Goal: Task Accomplishment & Management: Manage account settings

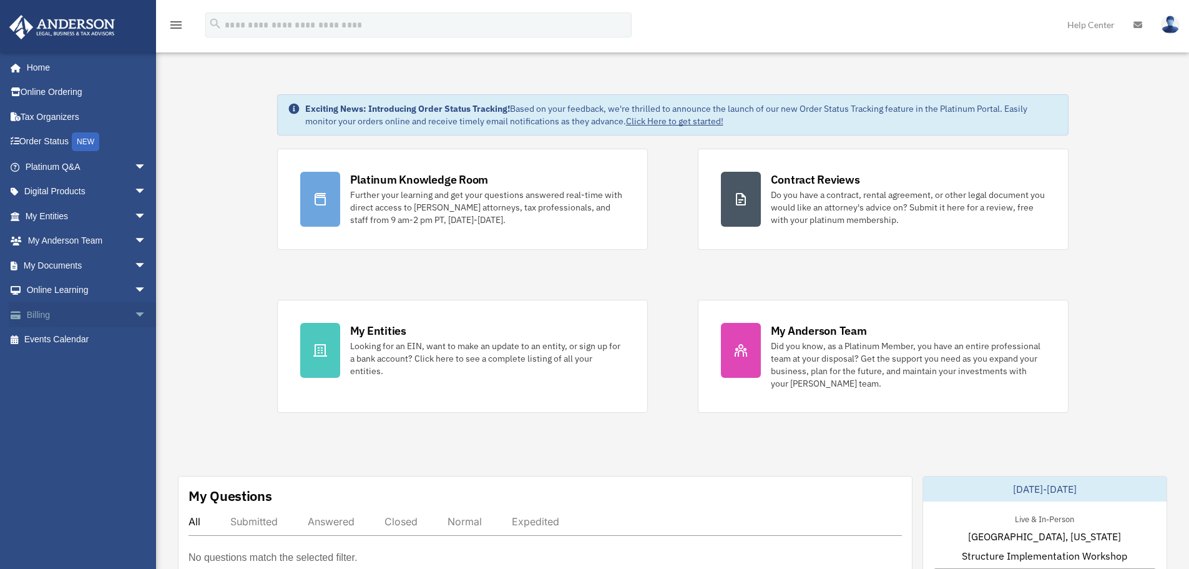
click at [134, 316] on span "arrow_drop_down" at bounding box center [146, 315] width 25 height 26
click at [99, 382] on link "Manage Payments" at bounding box center [91, 389] width 148 height 25
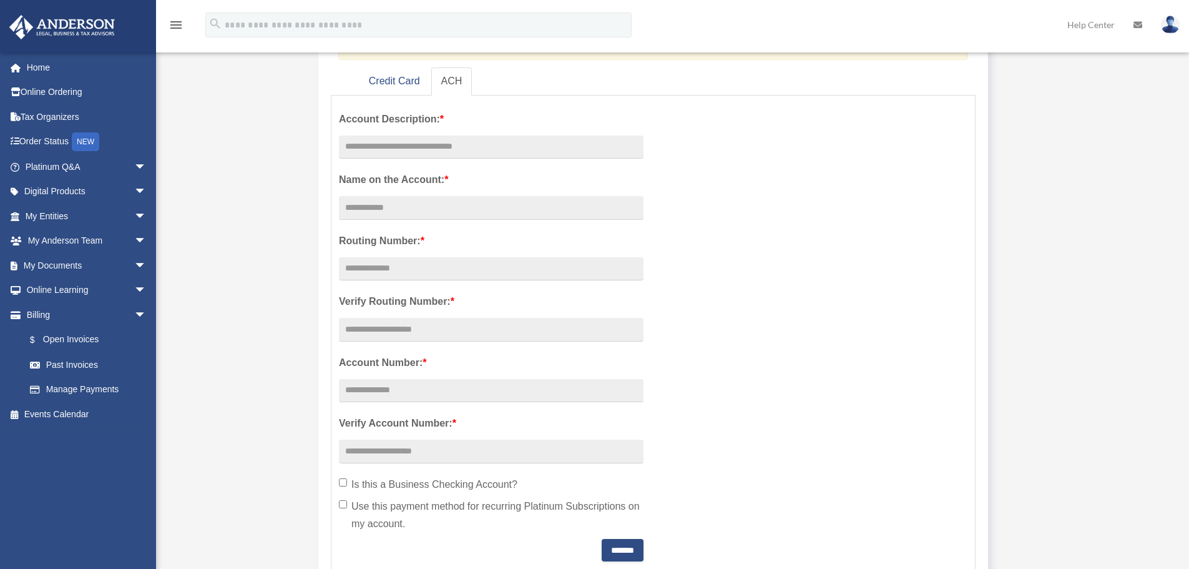
scroll to position [125, 0]
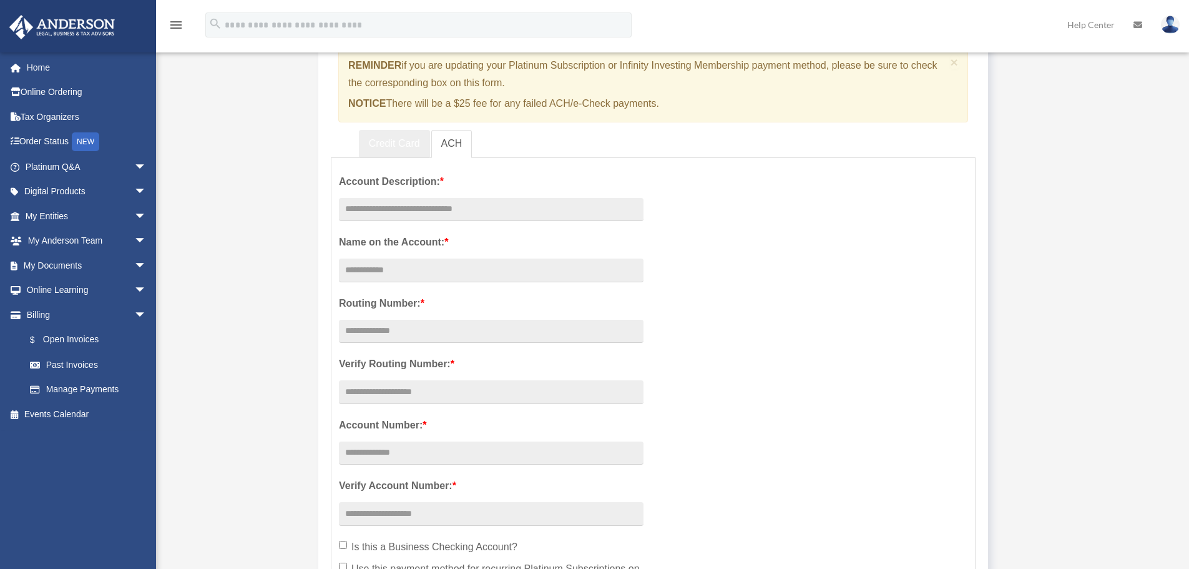
click at [398, 140] on link "Credit Card" at bounding box center [394, 144] width 71 height 28
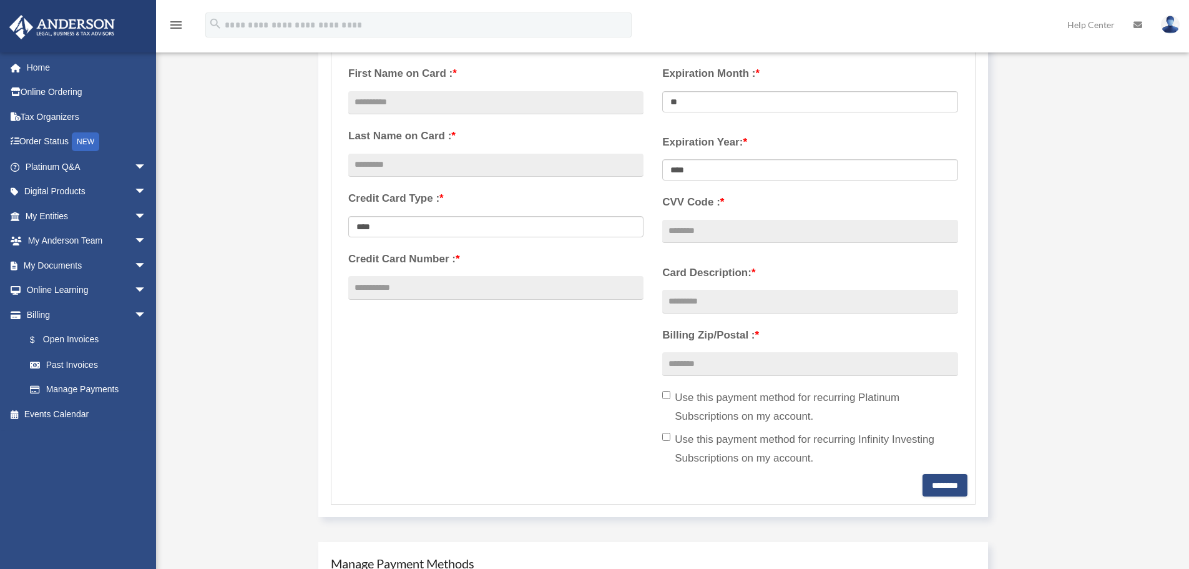
scroll to position [250, 0]
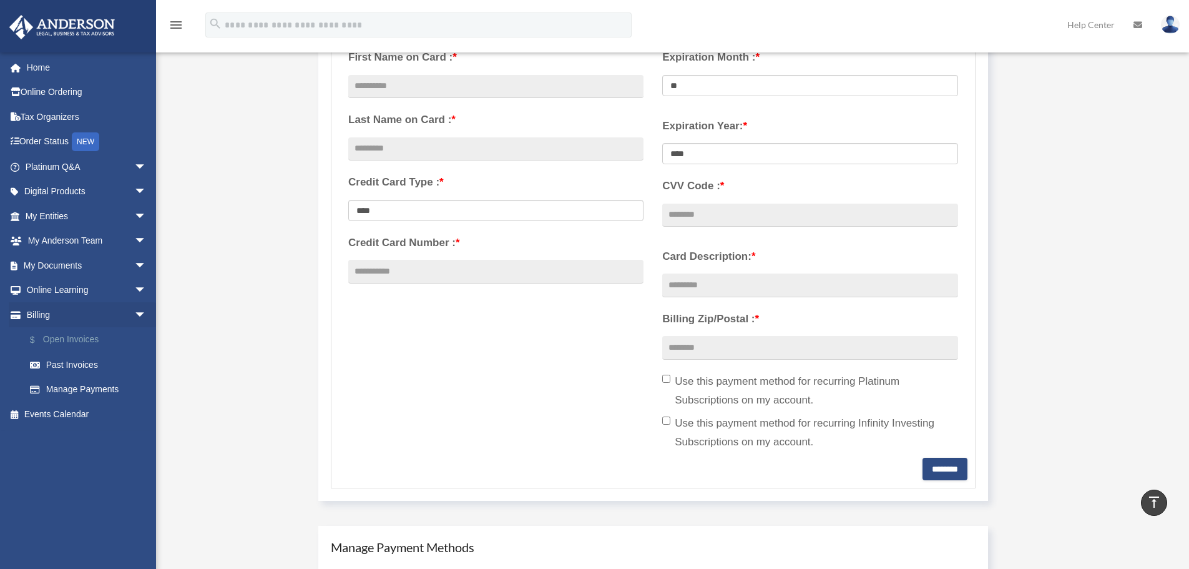
click at [52, 336] on link "$ Open Invoices" at bounding box center [91, 340] width 148 height 26
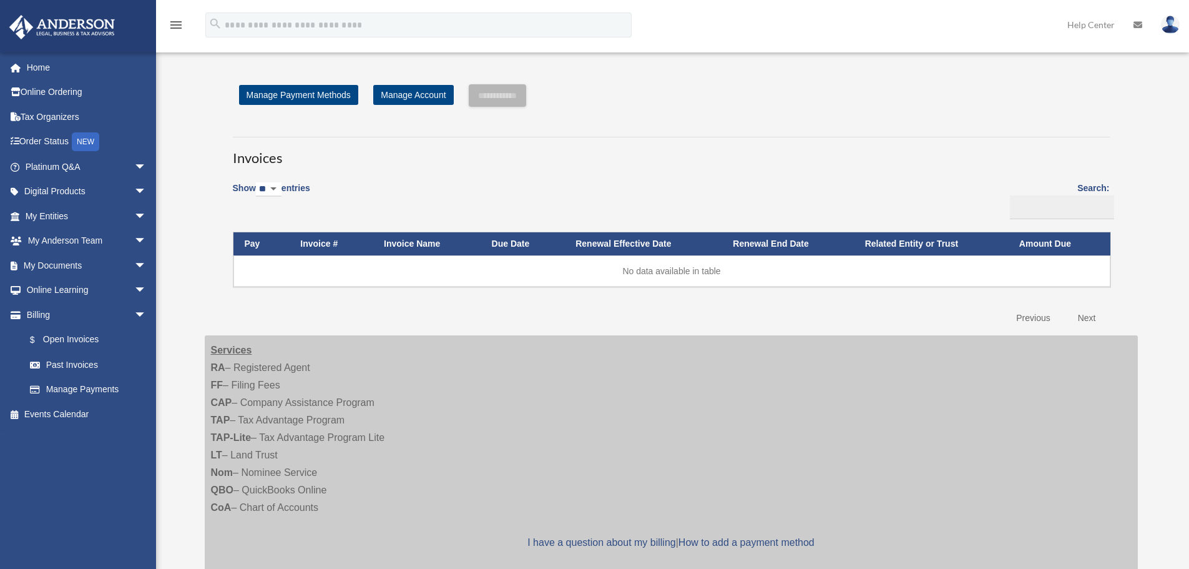
click at [1165, 28] on img at bounding box center [1170, 25] width 19 height 18
click at [921, 110] on link "Logout" at bounding box center [983, 109] width 125 height 26
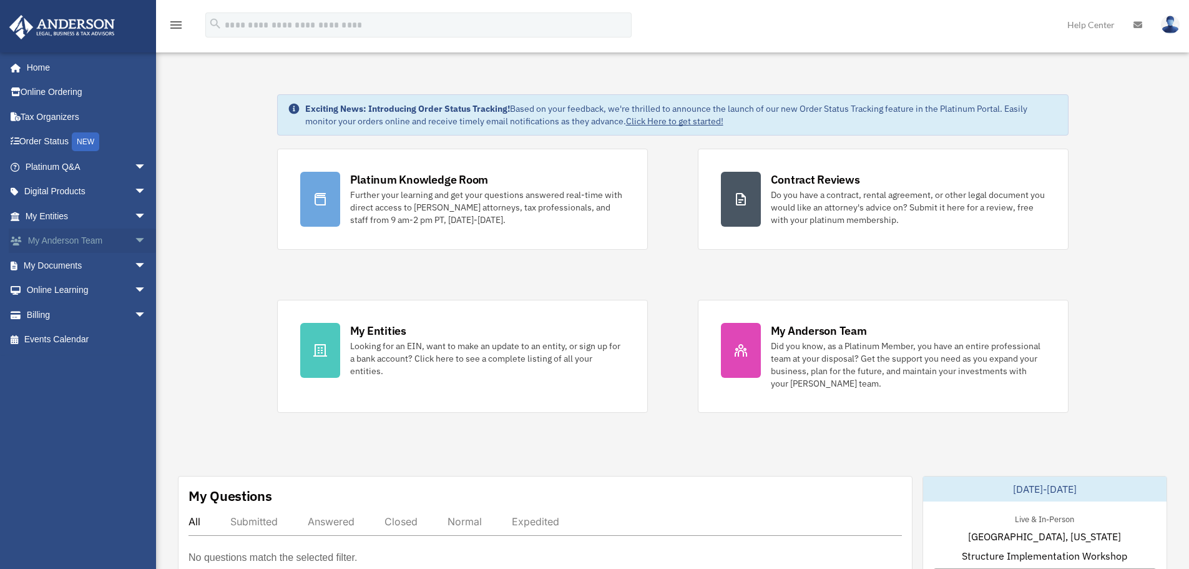
click at [134, 243] on span "arrow_drop_down" at bounding box center [146, 241] width 25 height 26
click at [134, 239] on span "arrow_drop_up" at bounding box center [146, 241] width 25 height 26
click at [134, 267] on span "arrow_drop_down" at bounding box center [146, 266] width 25 height 26
click at [134, 266] on span "arrow_drop_up" at bounding box center [146, 266] width 25 height 26
click at [134, 286] on span "arrow_drop_down" at bounding box center [146, 291] width 25 height 26
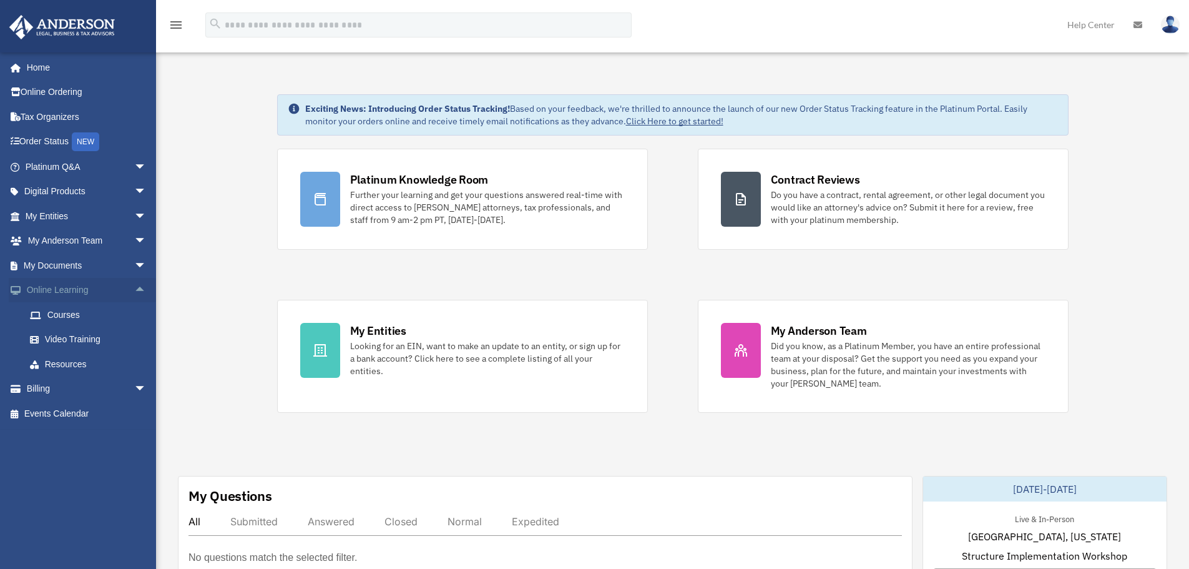
click at [134, 286] on span "arrow_drop_up" at bounding box center [146, 291] width 25 height 26
click at [134, 318] on span "arrow_drop_down" at bounding box center [146, 315] width 25 height 26
click at [31, 68] on link "Home" at bounding box center [87, 67] width 157 height 25
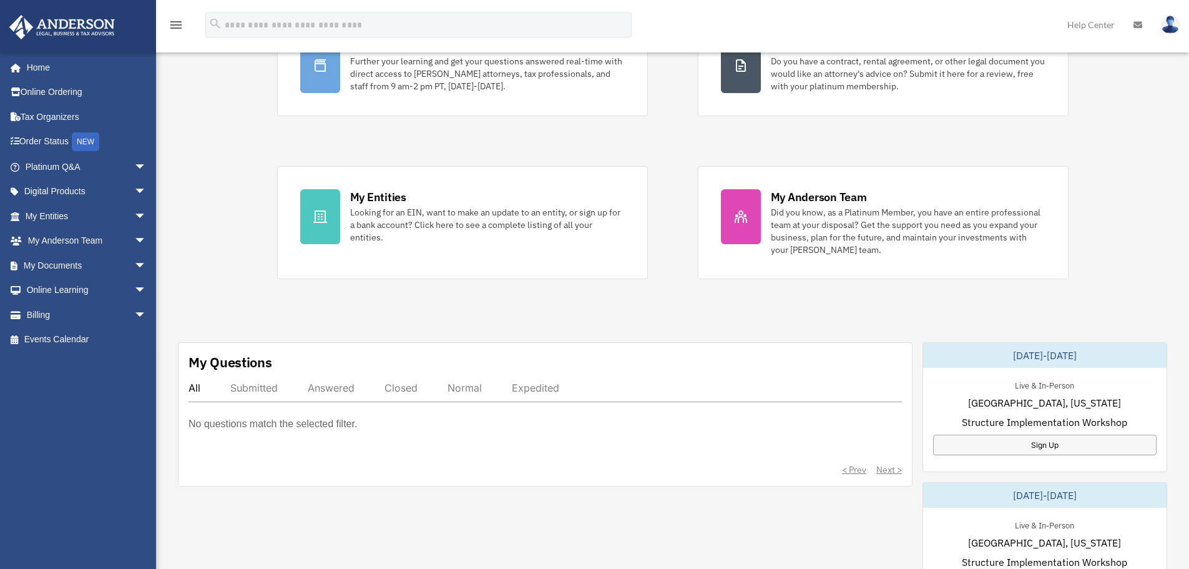
scroll to position [62, 0]
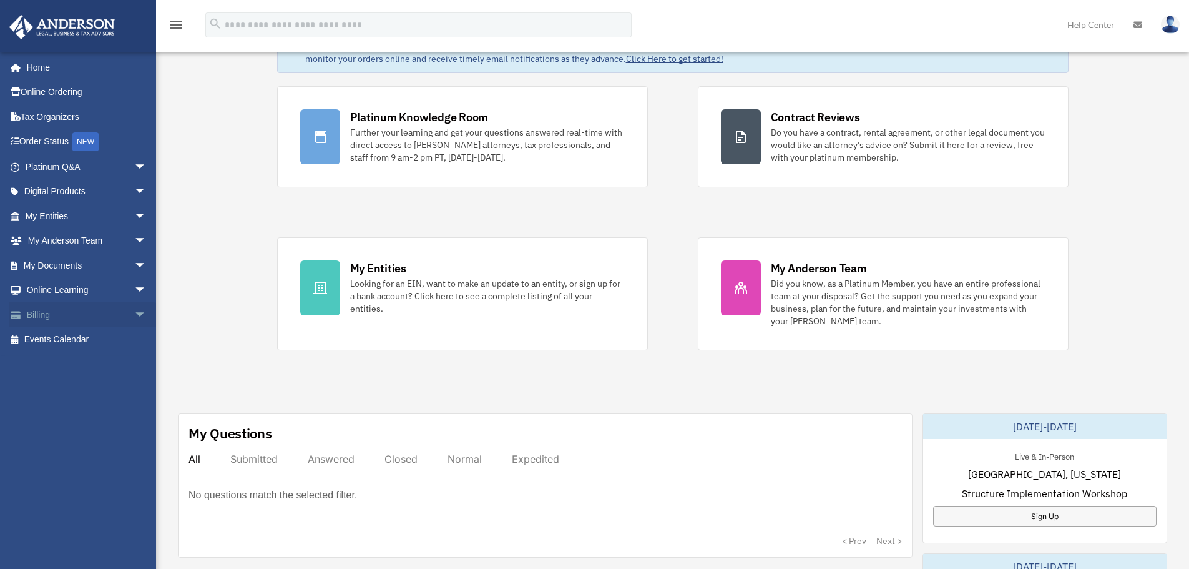
click at [134, 312] on span "arrow_drop_down" at bounding box center [146, 315] width 25 height 26
click at [76, 386] on link "Manage Payments" at bounding box center [91, 389] width 148 height 25
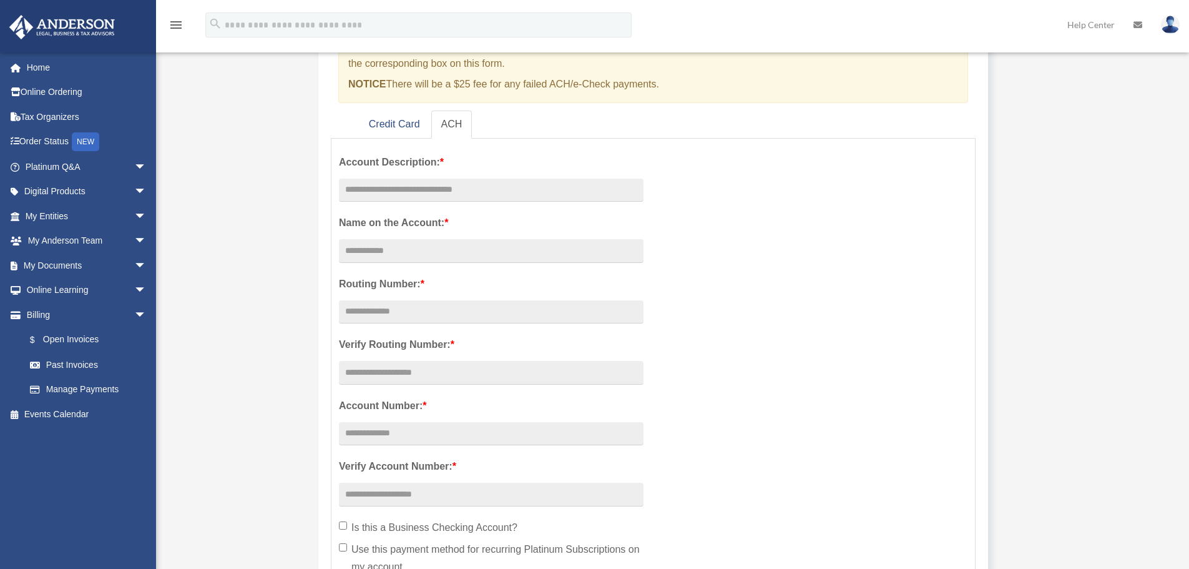
scroll to position [187, 0]
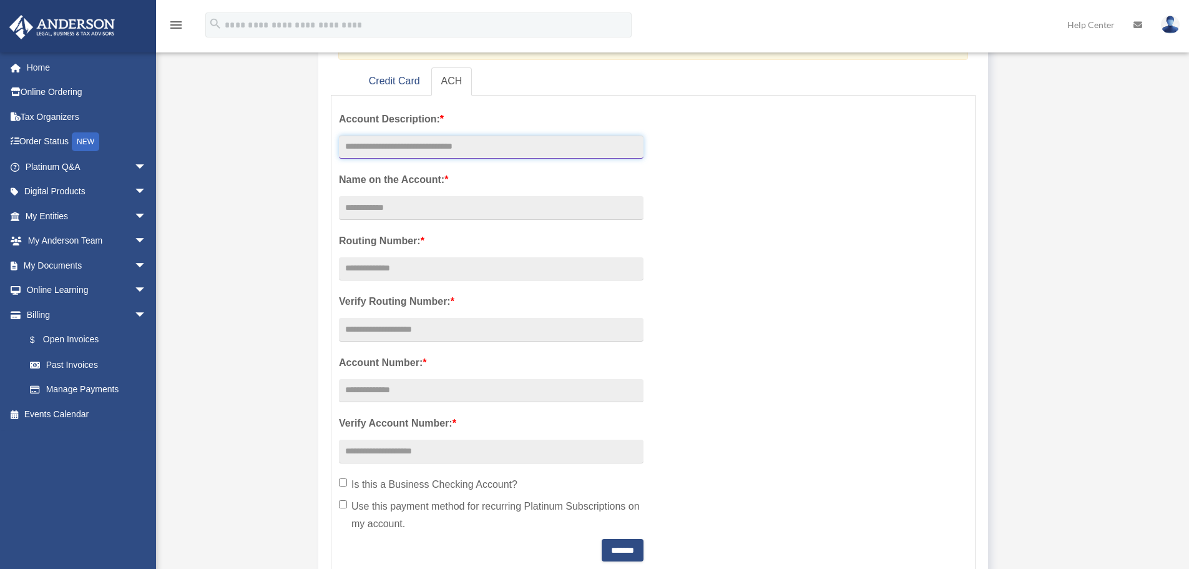
click at [462, 146] on input "text" at bounding box center [491, 147] width 305 height 24
type input "**********"
click at [419, 211] on input "Account Description: *" at bounding box center [491, 208] width 305 height 24
type input "**********"
click at [425, 266] on input "text" at bounding box center [491, 269] width 305 height 24
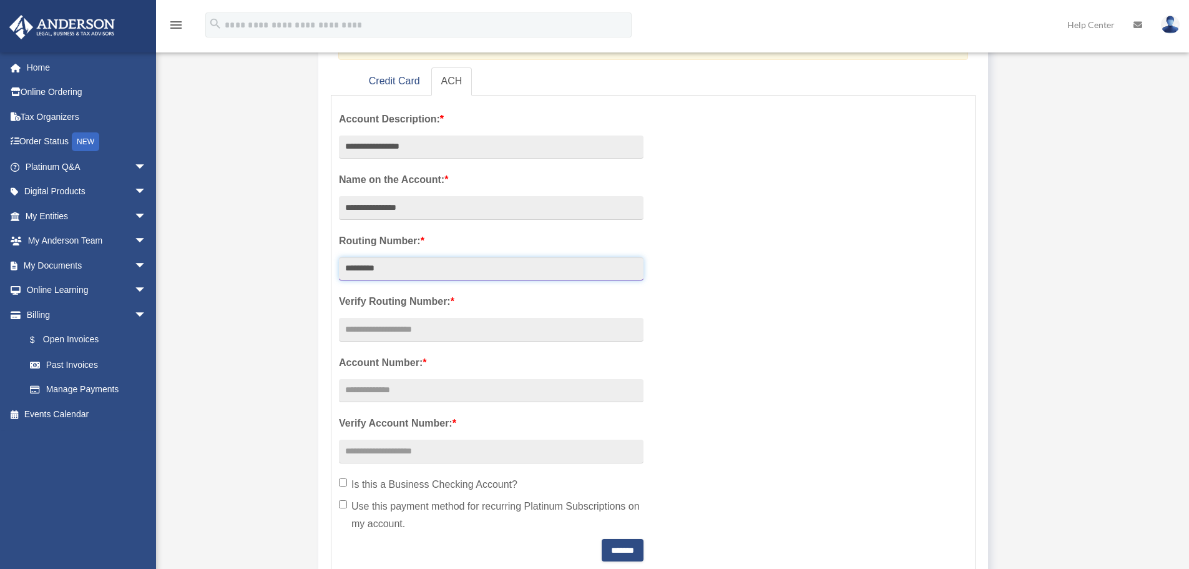
type input "*********"
click at [434, 328] on input "text" at bounding box center [491, 330] width 305 height 24
type input "*********"
click at [359, 392] on input "text" at bounding box center [491, 391] width 305 height 24
type input "*******"
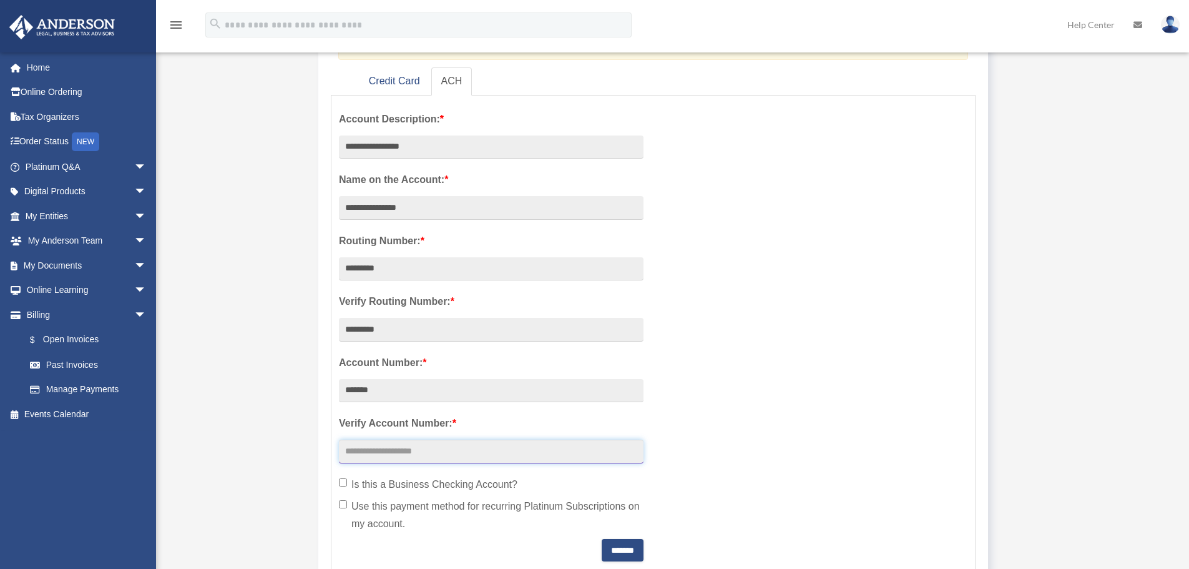
click at [363, 454] on input "text" at bounding box center [491, 451] width 305 height 24
type input "*******"
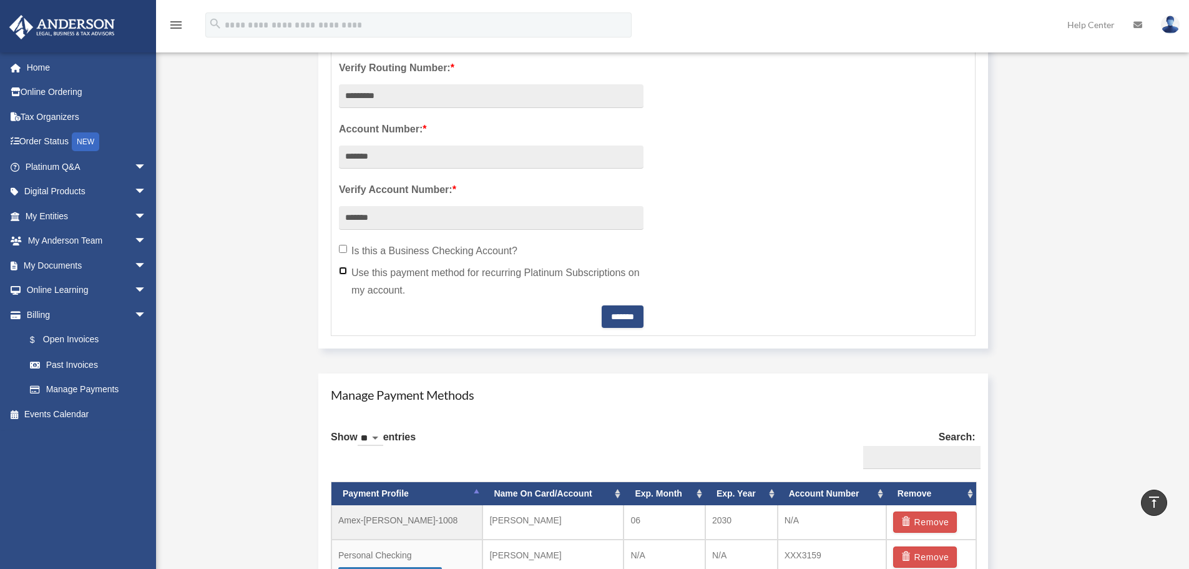
scroll to position [499, 0]
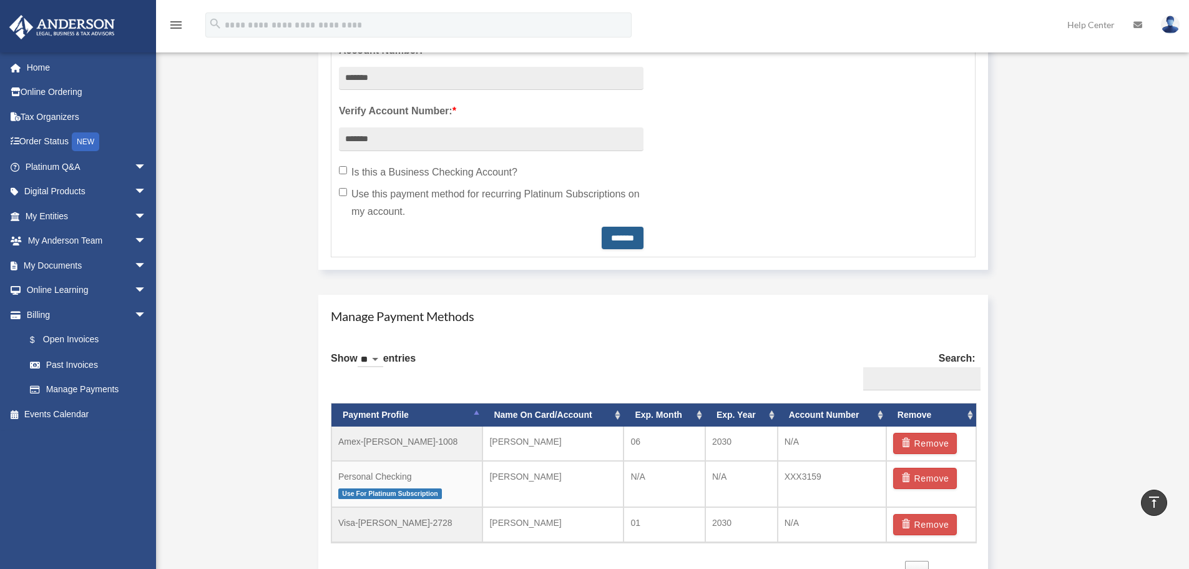
click at [615, 228] on input "*******" at bounding box center [623, 238] width 42 height 22
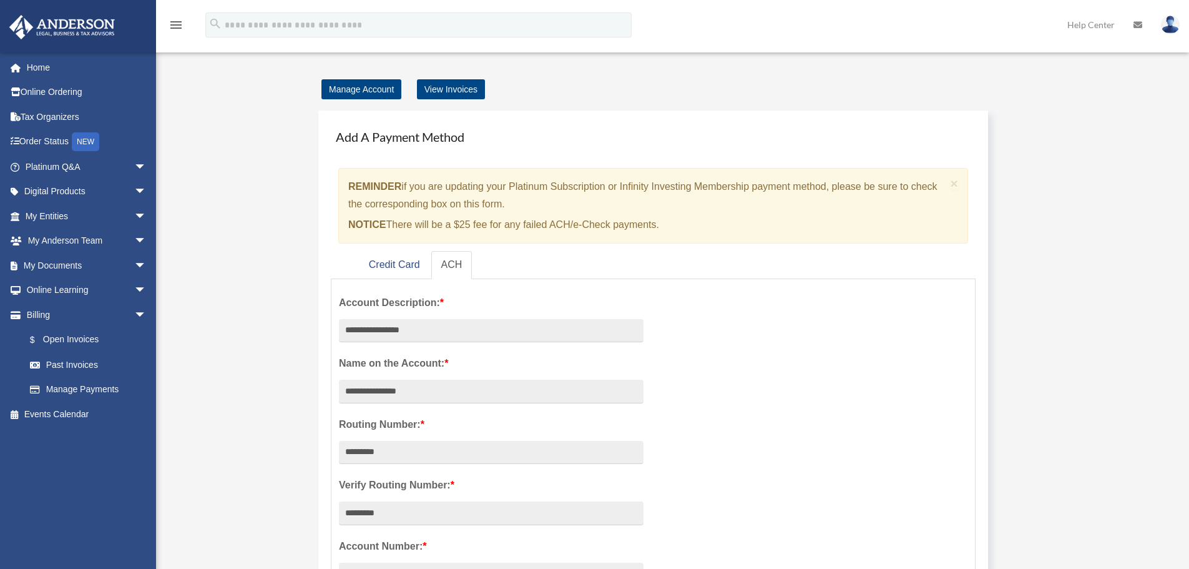
scroll to position [0, 0]
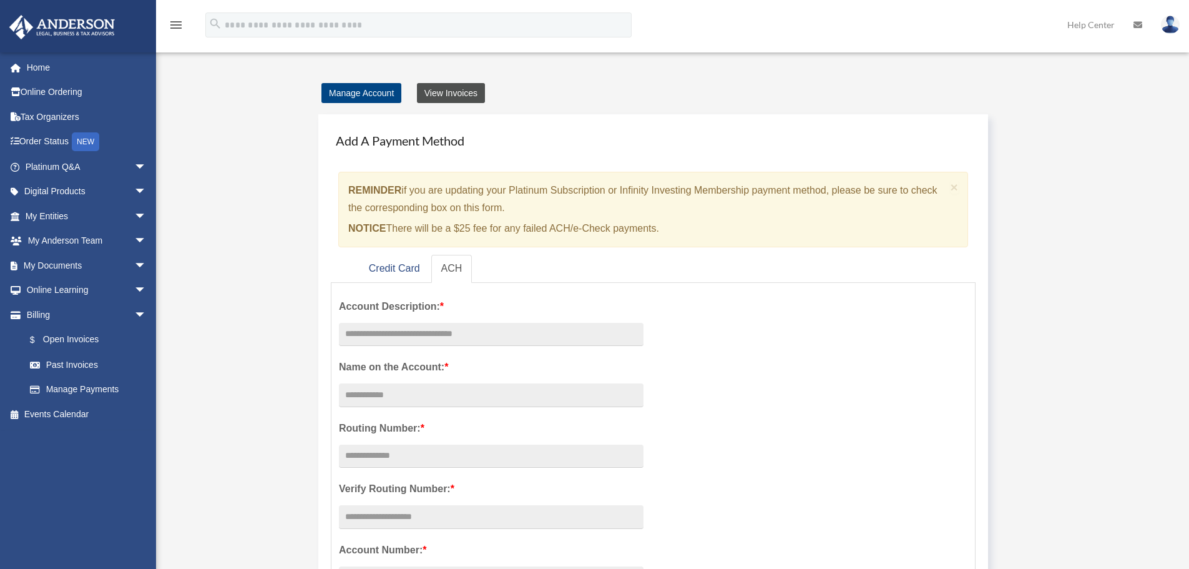
click at [456, 93] on link "View Invoices" at bounding box center [451, 93] width 68 height 20
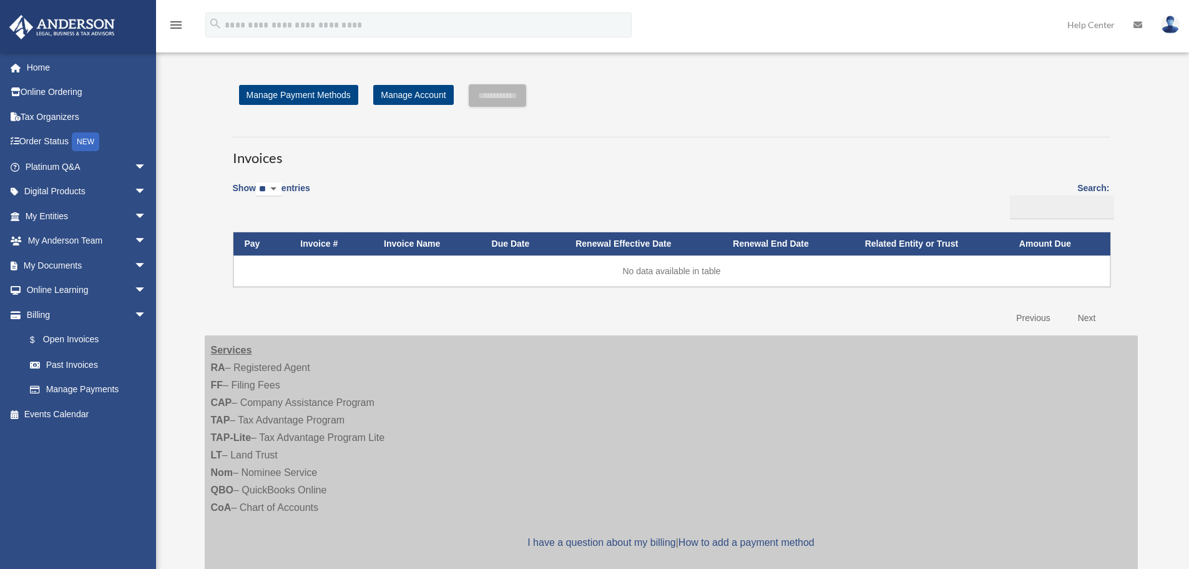
click at [1086, 23] on link "Help Center" at bounding box center [1091, 24] width 66 height 49
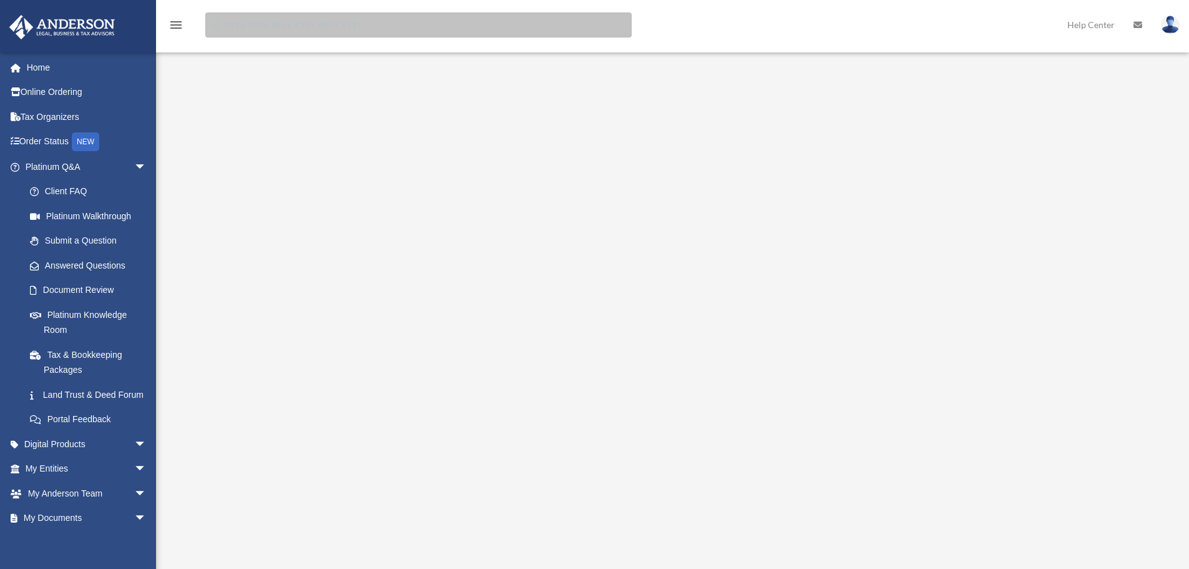
click at [330, 27] on input "search" at bounding box center [418, 24] width 426 height 25
type input "**********"
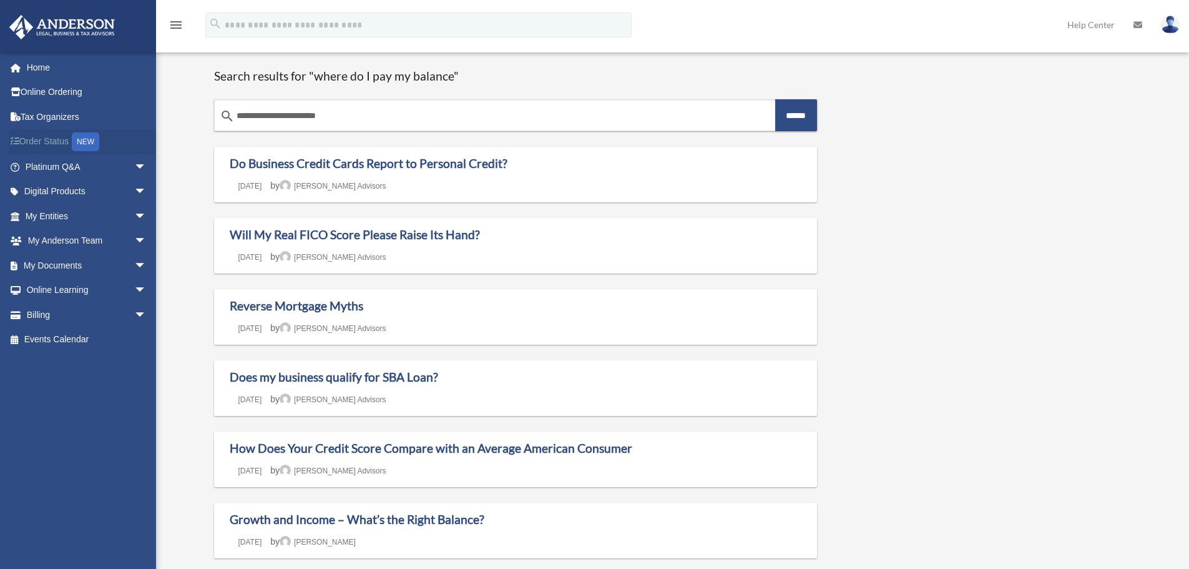
drag, startPoint x: 361, startPoint y: 114, endPoint x: 118, endPoint y: 135, distance: 243.7
click at [489, 74] on h1 "Search results for "where do I pay my balance"" at bounding box center [515, 77] width 603 height 16
click at [134, 165] on span "arrow_drop_down" at bounding box center [146, 167] width 25 height 26
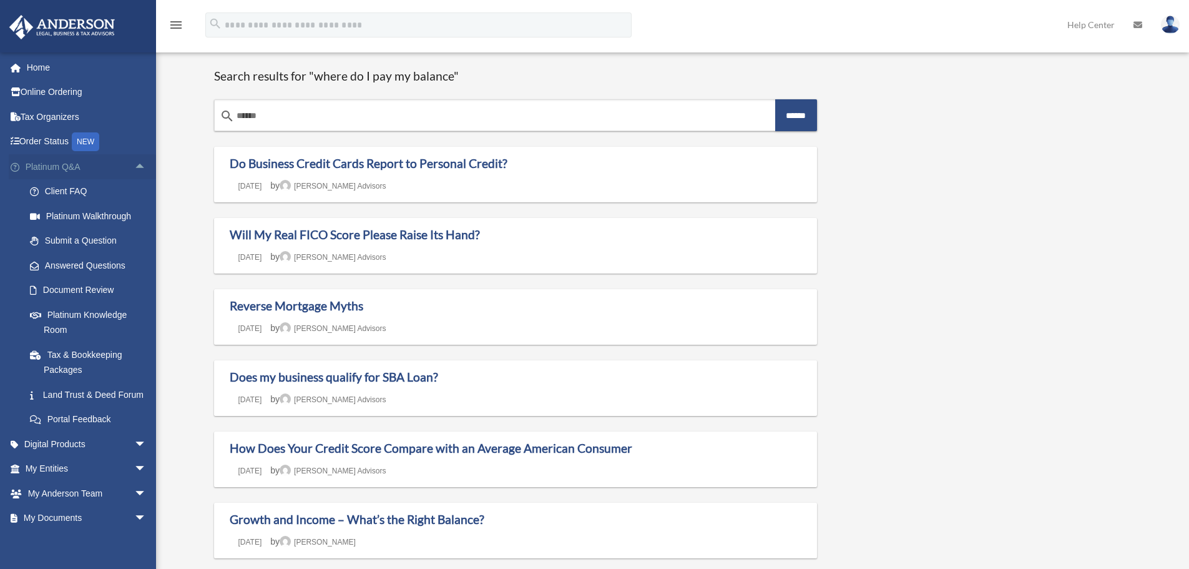
click at [134, 165] on span "arrow_drop_up" at bounding box center [146, 167] width 25 height 26
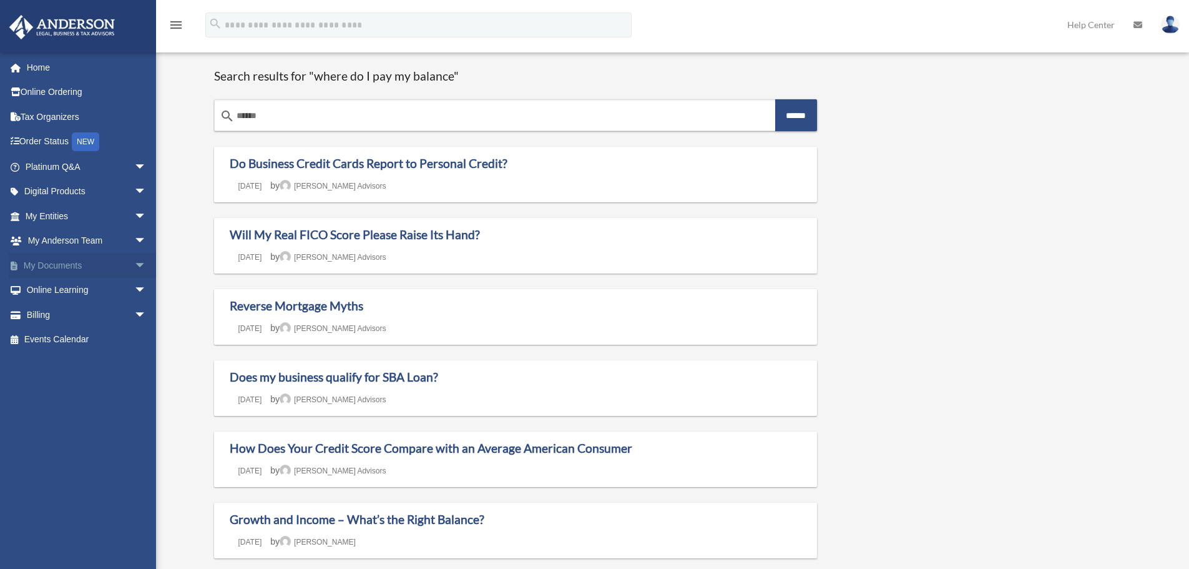
click at [134, 262] on span "arrow_drop_down" at bounding box center [146, 266] width 25 height 26
click at [134, 262] on span "arrow_drop_up" at bounding box center [146, 266] width 25 height 26
click at [134, 285] on span "arrow_drop_down" at bounding box center [146, 291] width 25 height 26
click at [134, 285] on span "arrow_drop_up" at bounding box center [146, 291] width 25 height 26
click at [134, 316] on span "arrow_drop_down" at bounding box center [146, 315] width 25 height 26
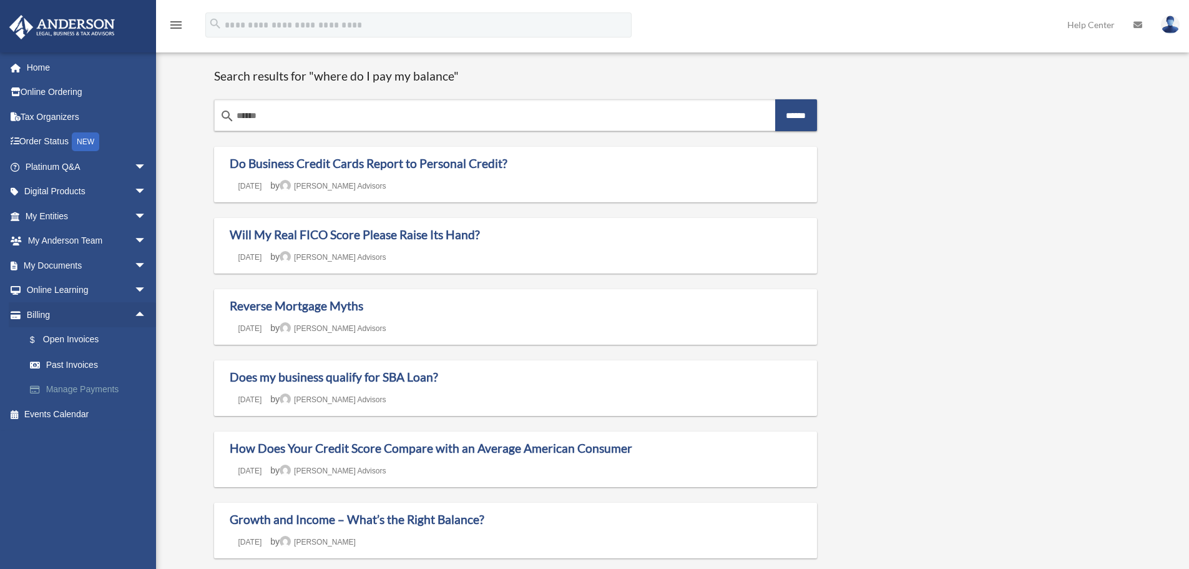
click at [65, 389] on link "Manage Payments" at bounding box center [91, 389] width 148 height 25
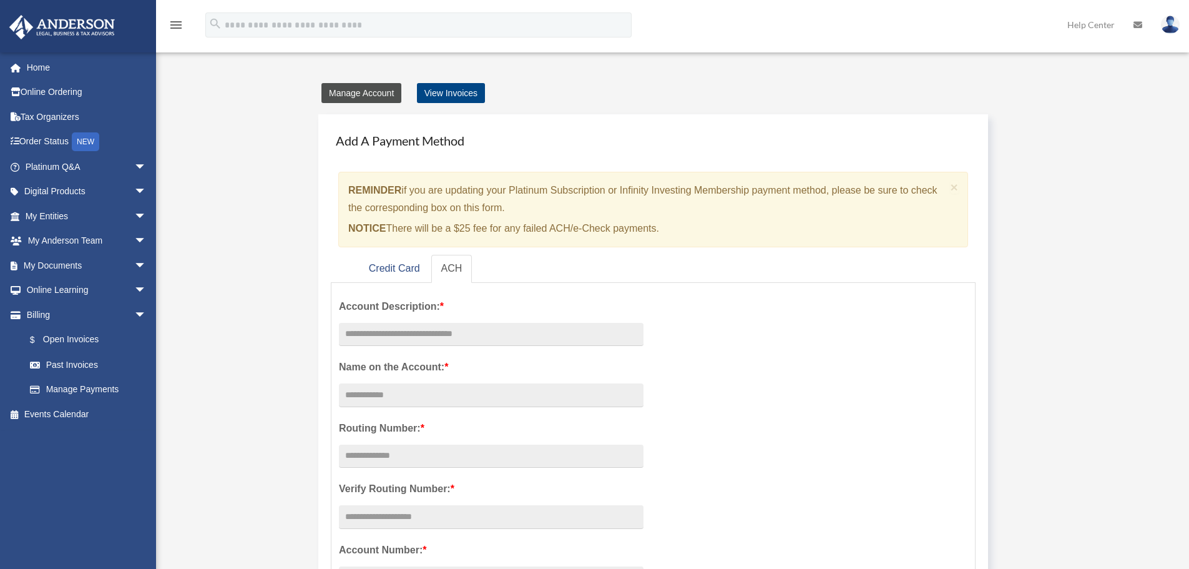
click at [348, 85] on link "Manage Account" at bounding box center [361, 93] width 80 height 20
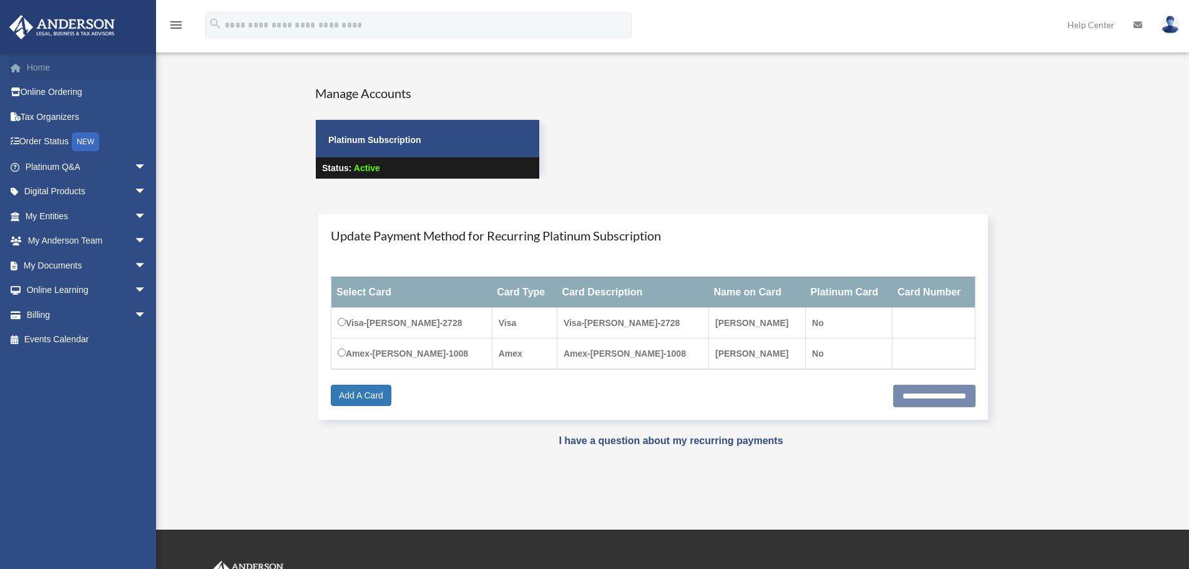
click at [44, 67] on link "Home" at bounding box center [87, 67] width 157 height 25
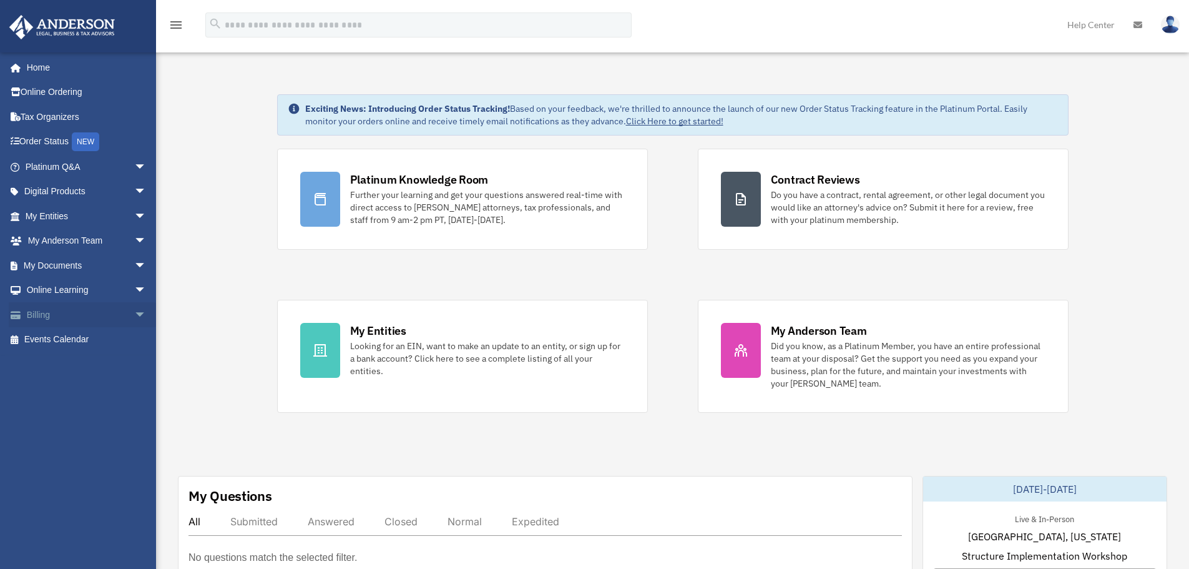
click at [134, 314] on span "arrow_drop_down" at bounding box center [146, 315] width 25 height 26
click at [105, 388] on link "Manage Payments" at bounding box center [91, 389] width 148 height 25
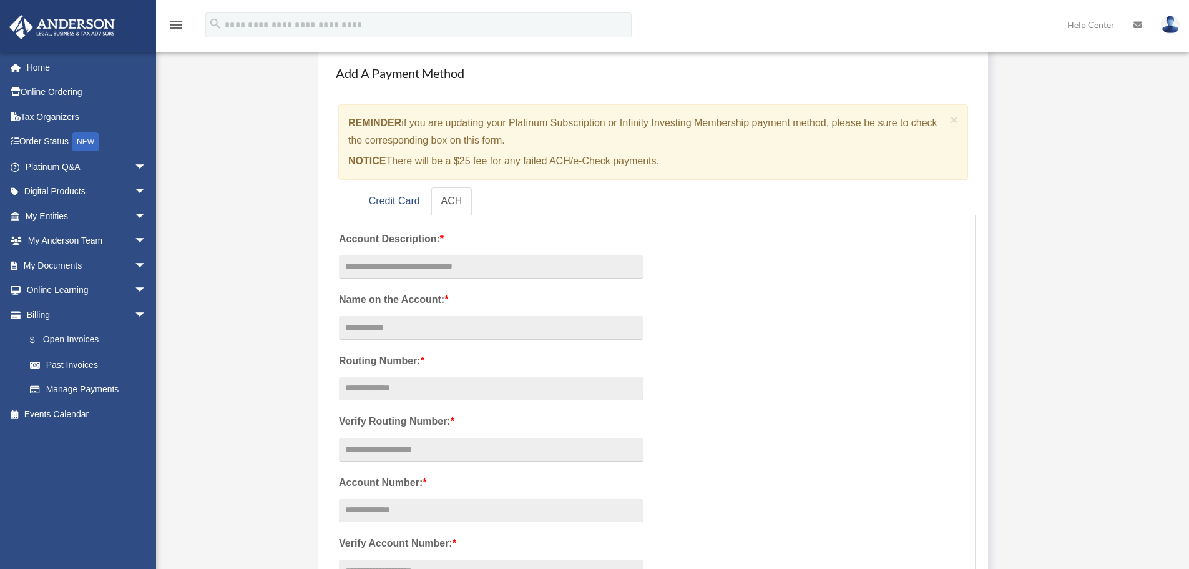
scroll to position [62, 0]
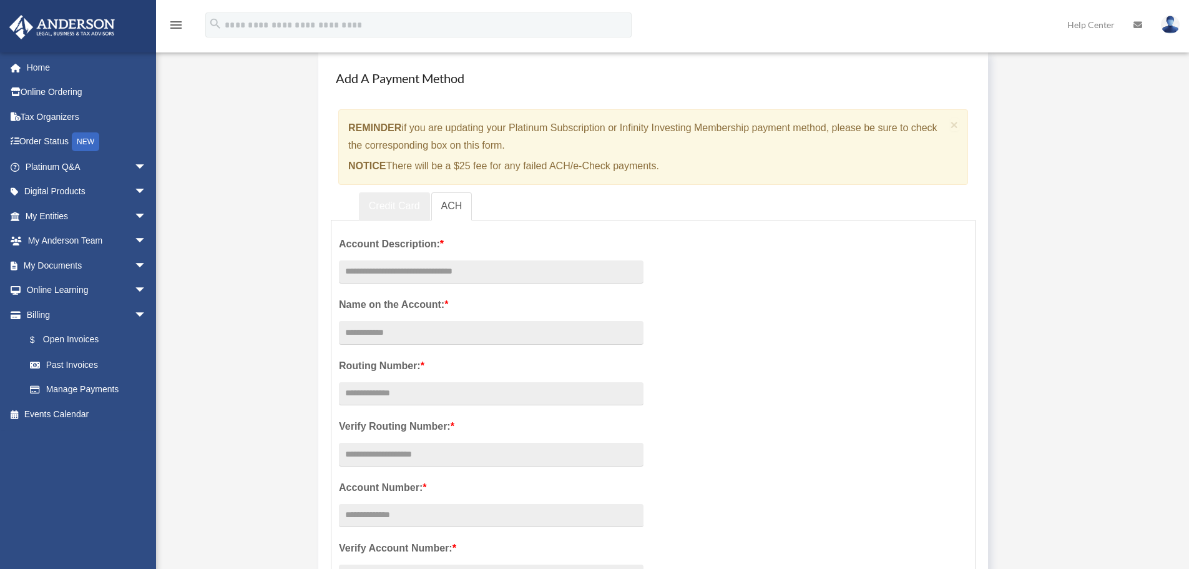
click at [401, 205] on link "Credit Card" at bounding box center [394, 206] width 71 height 28
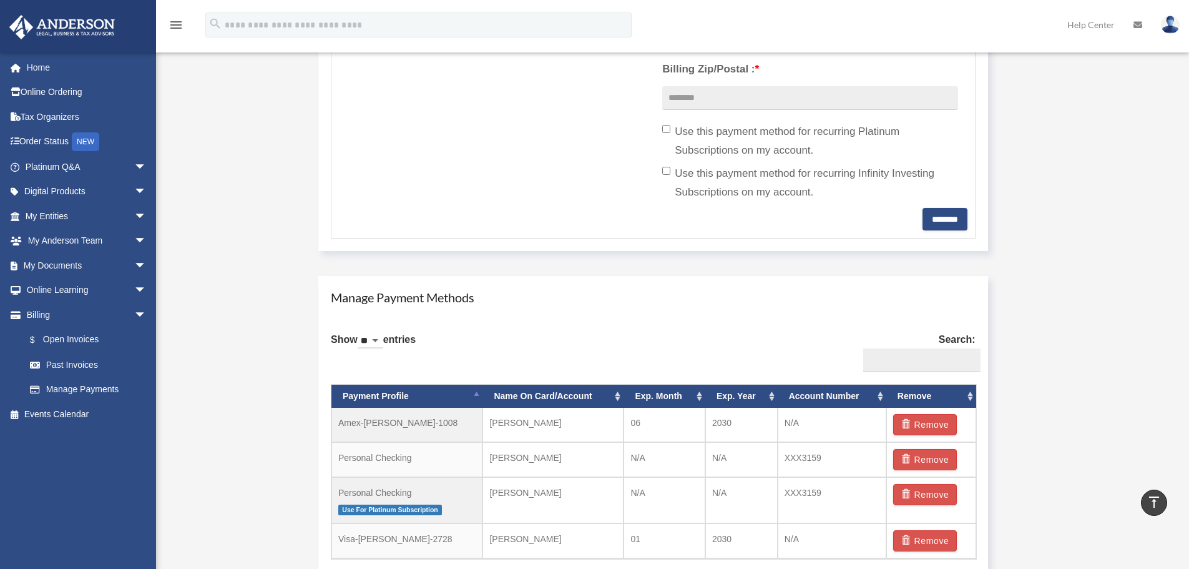
scroll to position [562, 0]
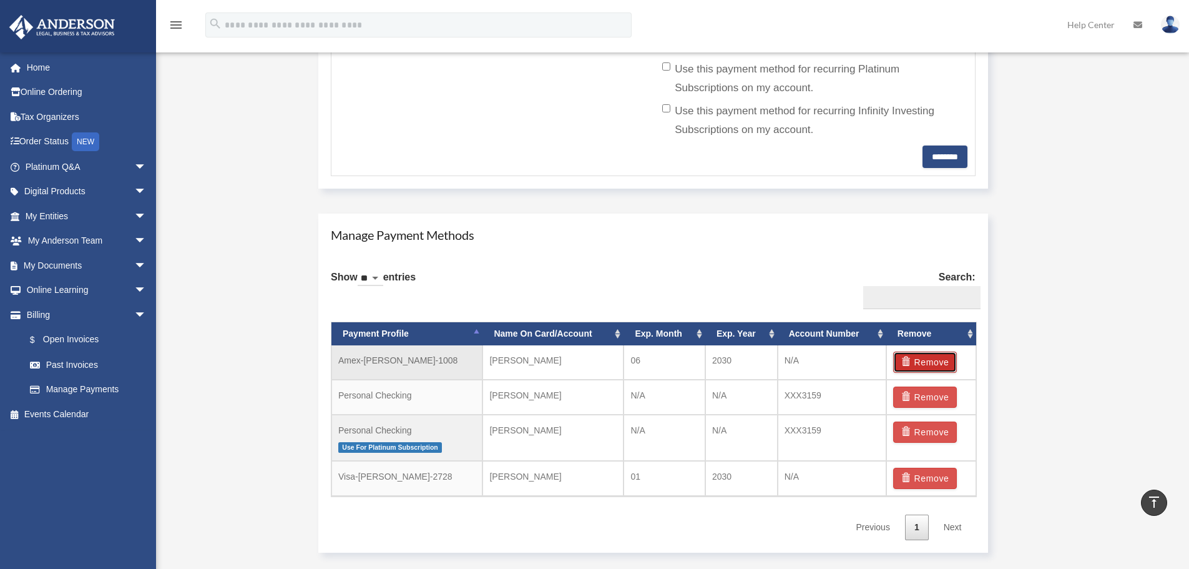
click at [941, 363] on button "Remove" at bounding box center [925, 361] width 64 height 21
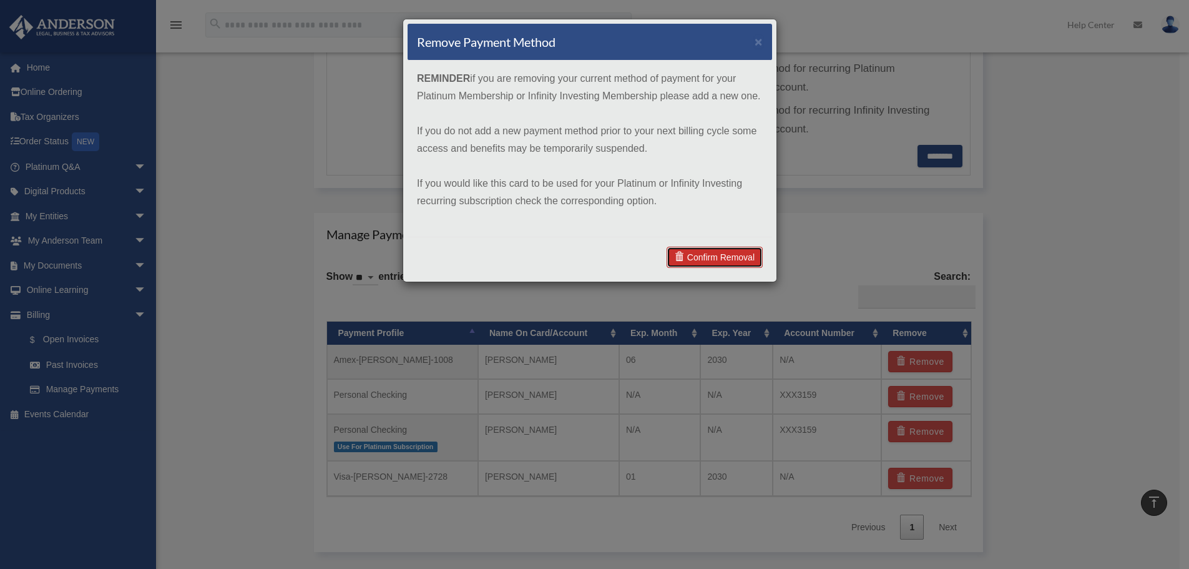
click at [711, 250] on link "Confirm Removal" at bounding box center [715, 257] width 96 height 21
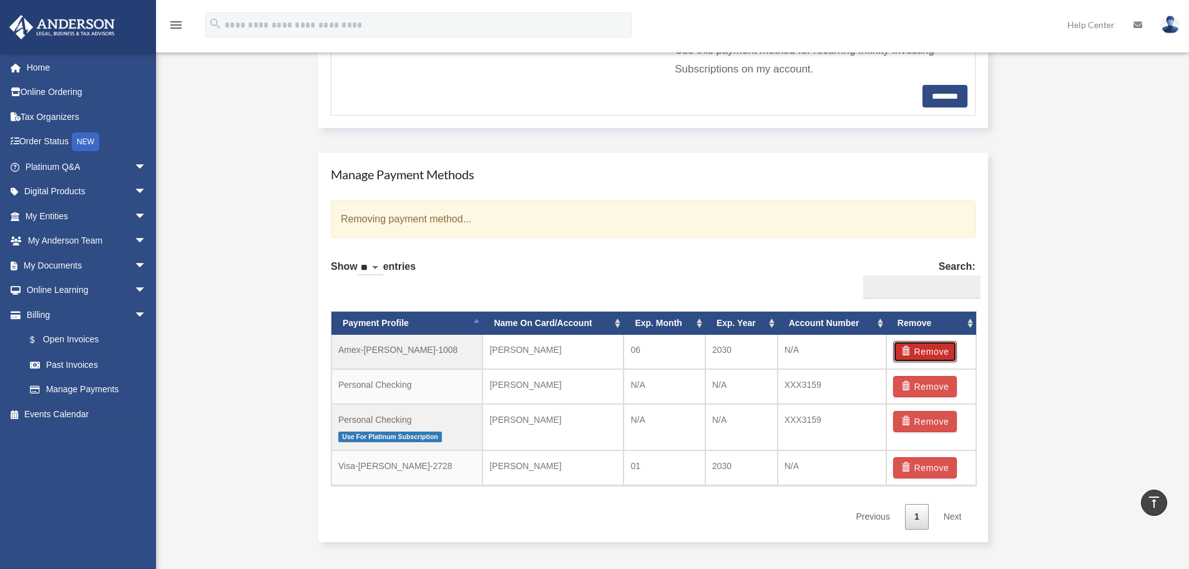
scroll to position [749, 0]
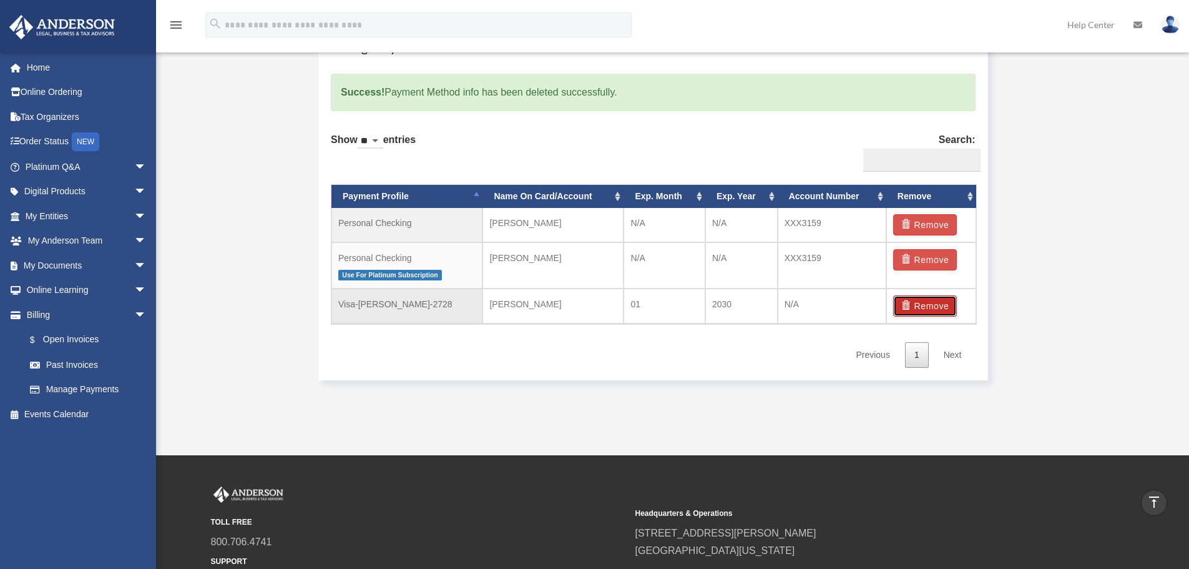
click at [940, 306] on button "Remove" at bounding box center [925, 305] width 64 height 21
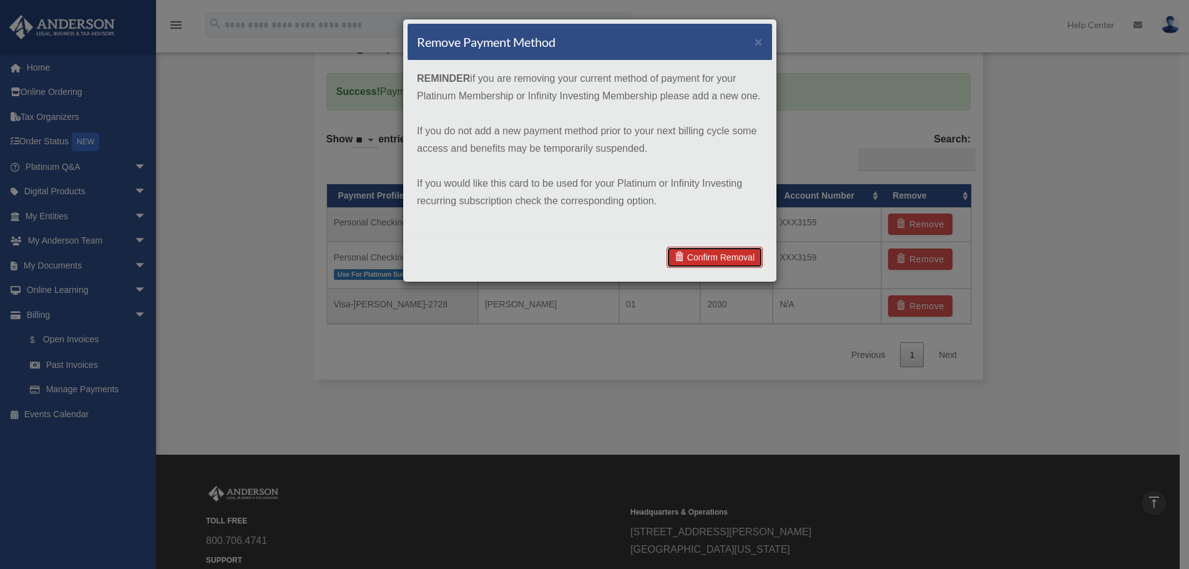
click at [698, 250] on link "Confirm Removal" at bounding box center [715, 257] width 96 height 21
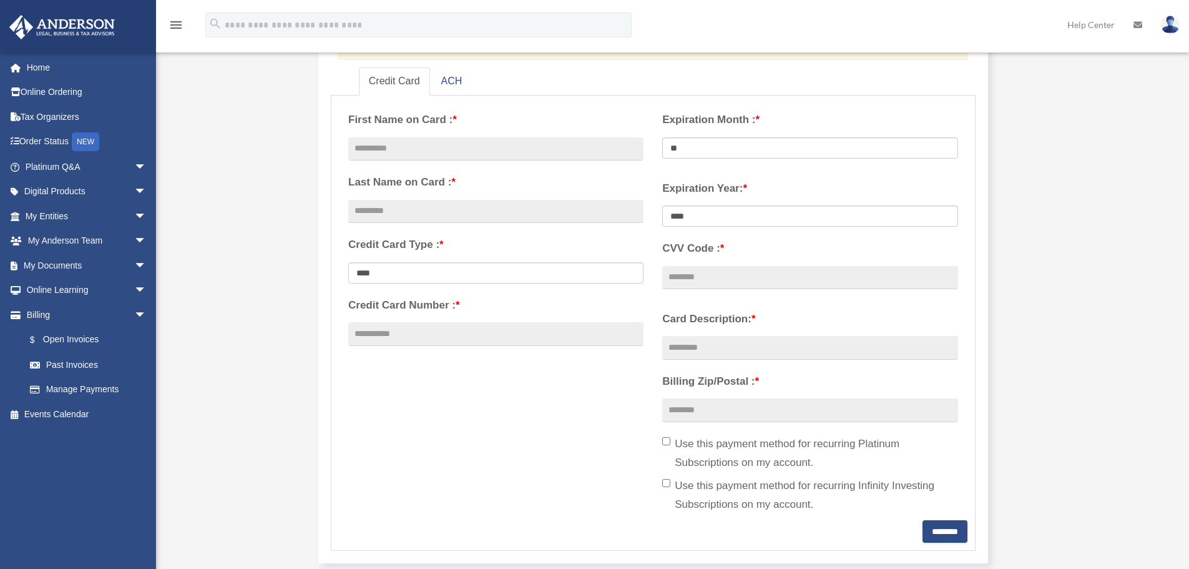
scroll to position [125, 0]
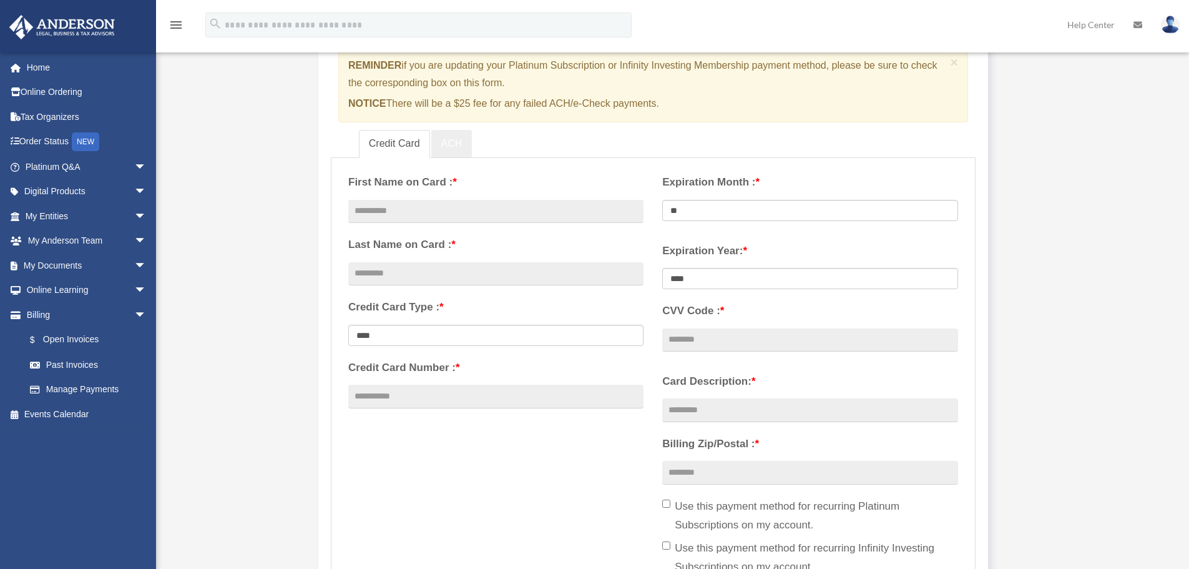
click at [447, 142] on link "ACH" at bounding box center [451, 144] width 41 height 28
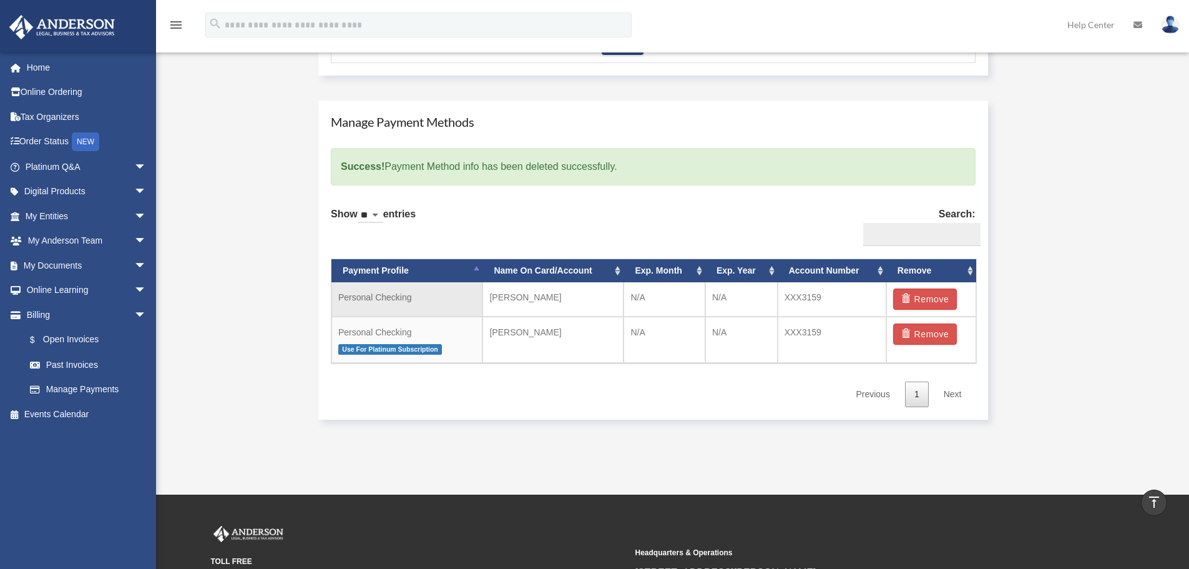
scroll to position [749, 0]
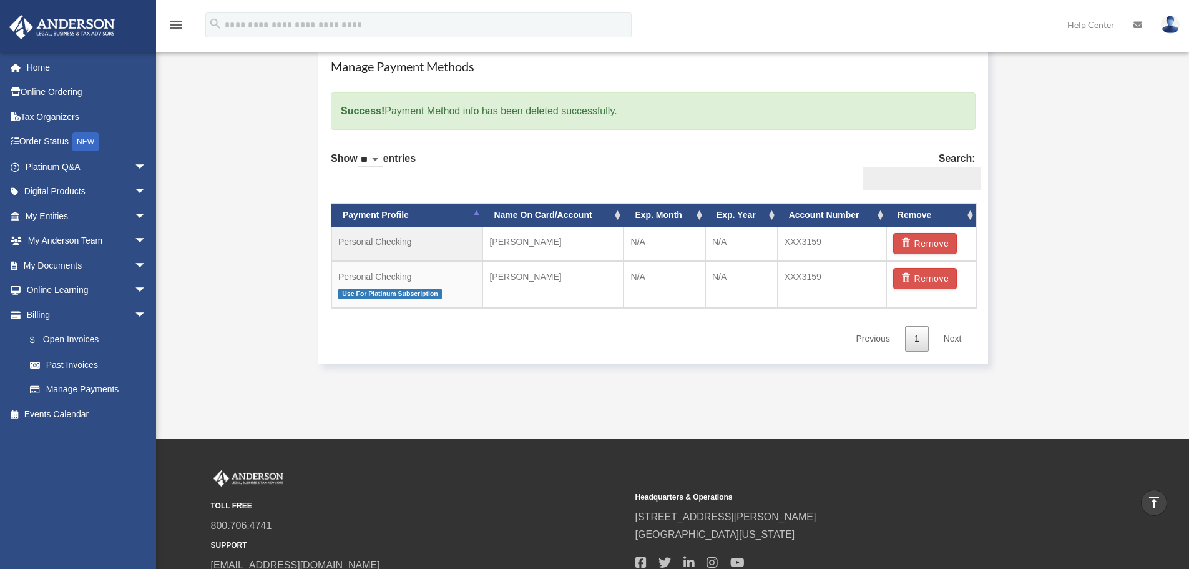
click at [382, 161] on select "** ** ** ***" at bounding box center [371, 160] width 26 height 14
click at [561, 142] on div "Show ** ** ** *** entries Search: Payment Profile Name On Card/Account Exp. Mon…" at bounding box center [653, 246] width 645 height 209
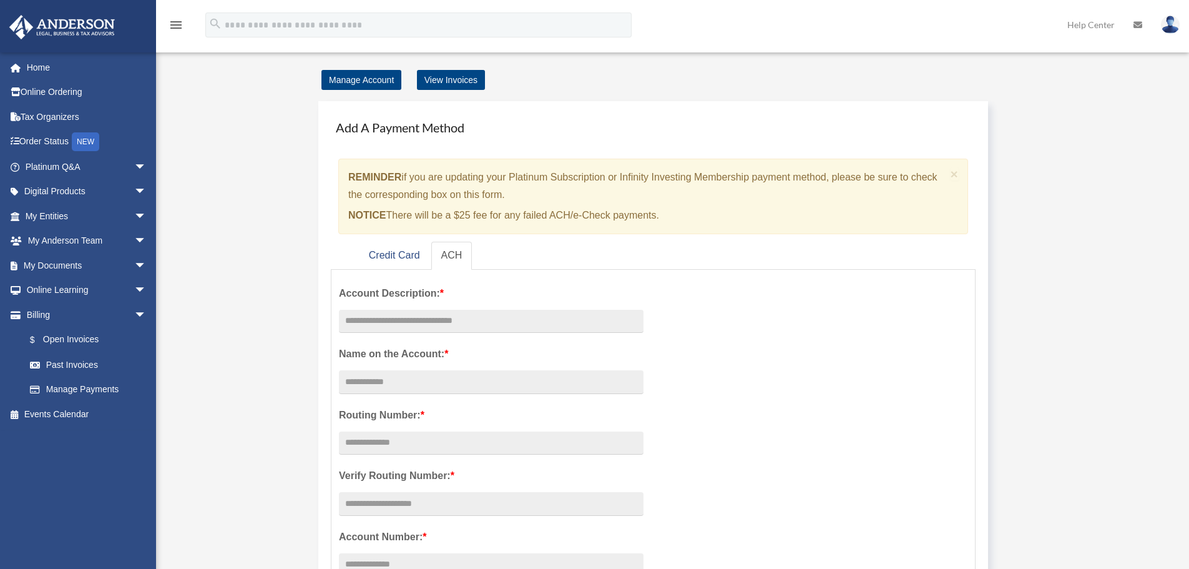
scroll to position [0, 0]
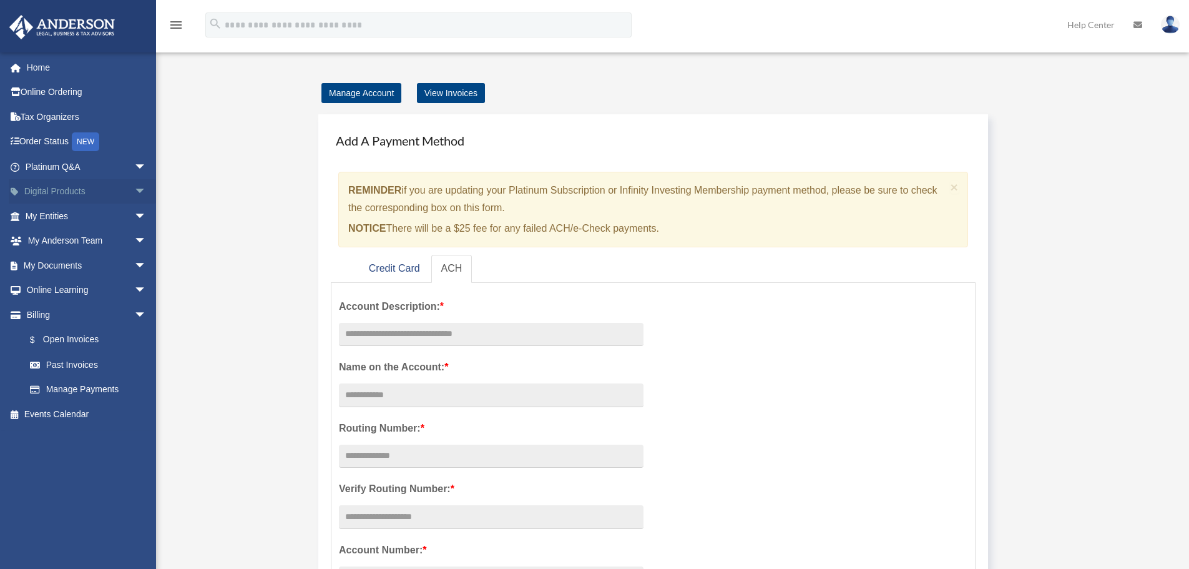
click at [134, 188] on span "arrow_drop_down" at bounding box center [146, 192] width 25 height 26
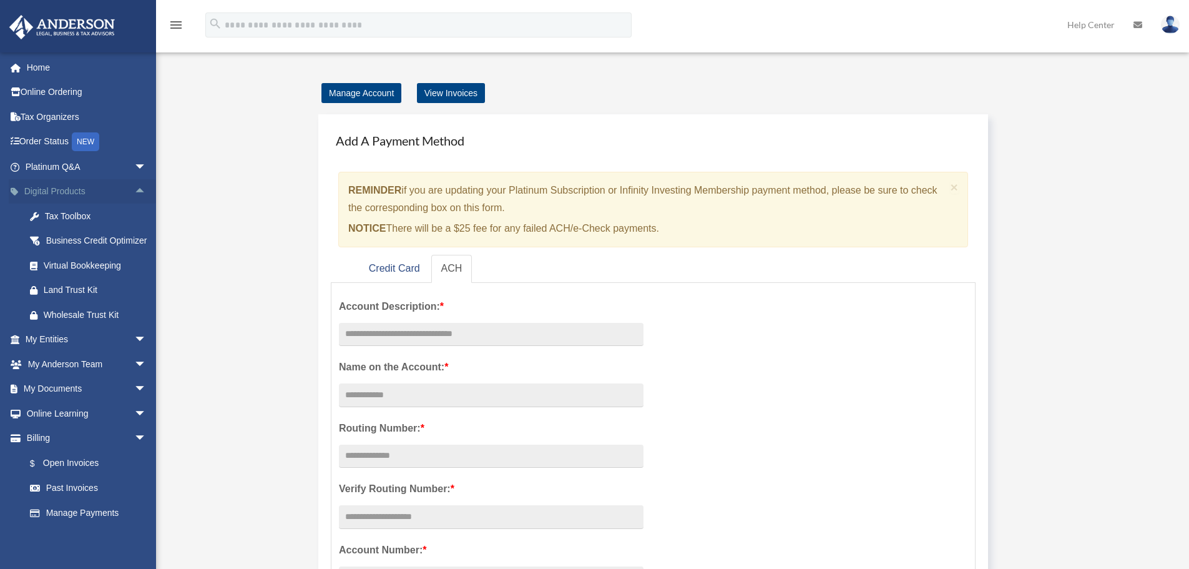
click at [134, 188] on span "arrow_drop_up" at bounding box center [146, 192] width 25 height 26
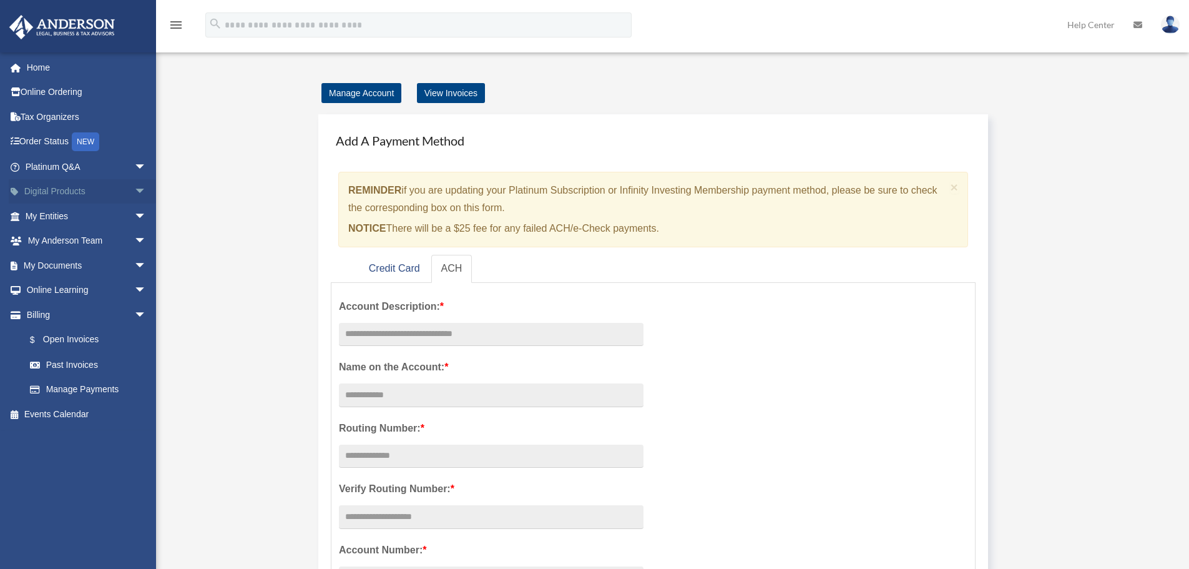
click at [134, 188] on span "arrow_drop_down" at bounding box center [146, 192] width 25 height 26
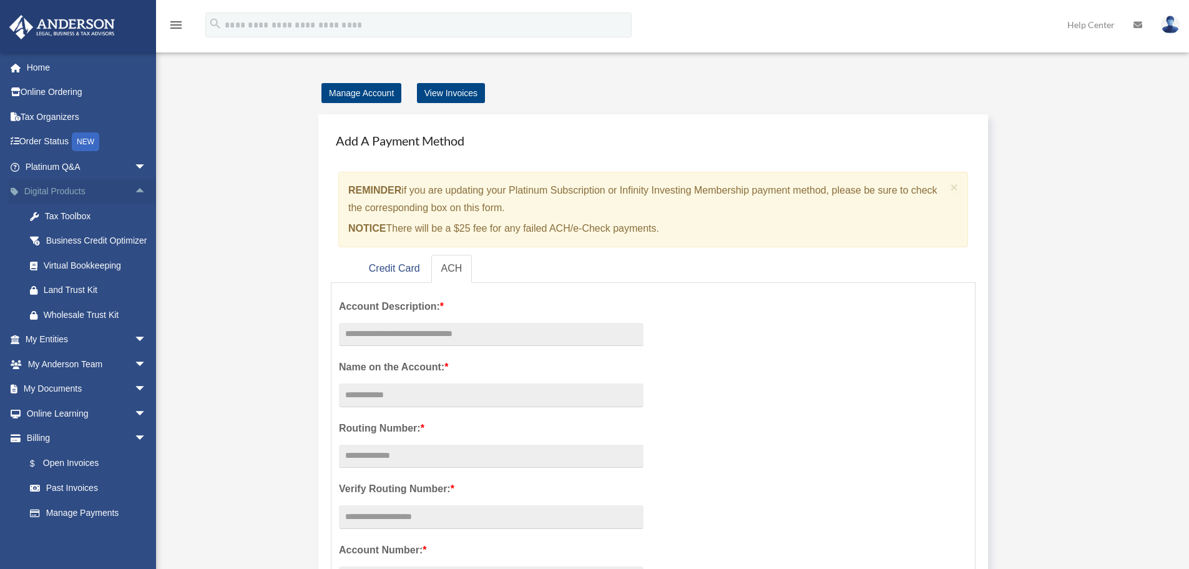
click at [134, 185] on span "arrow_drop_up" at bounding box center [146, 192] width 25 height 26
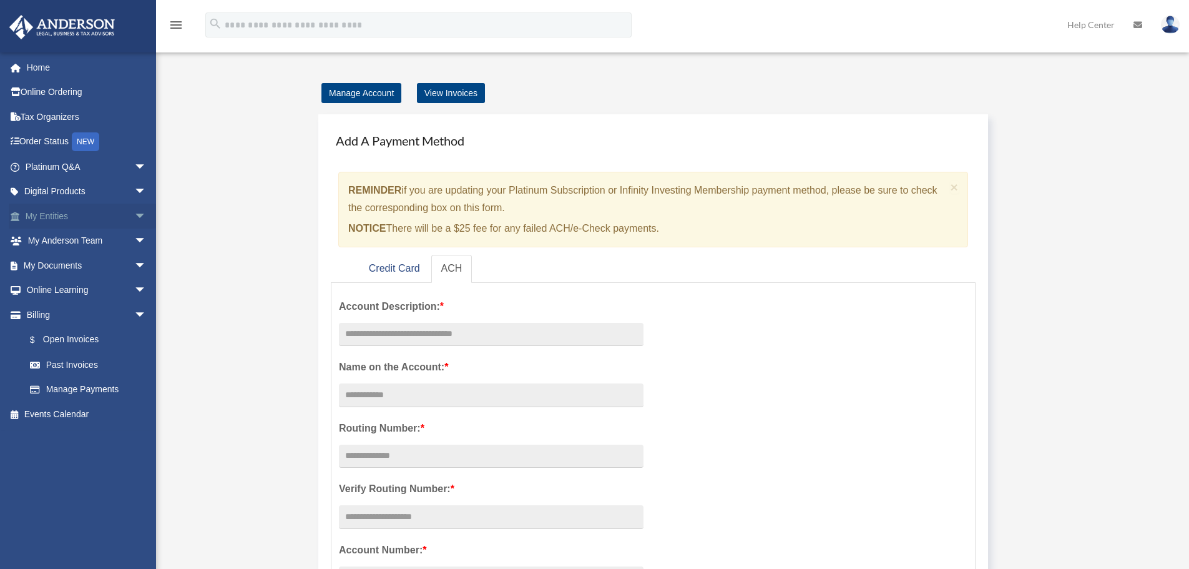
click at [134, 218] on span "arrow_drop_down" at bounding box center [146, 216] width 25 height 26
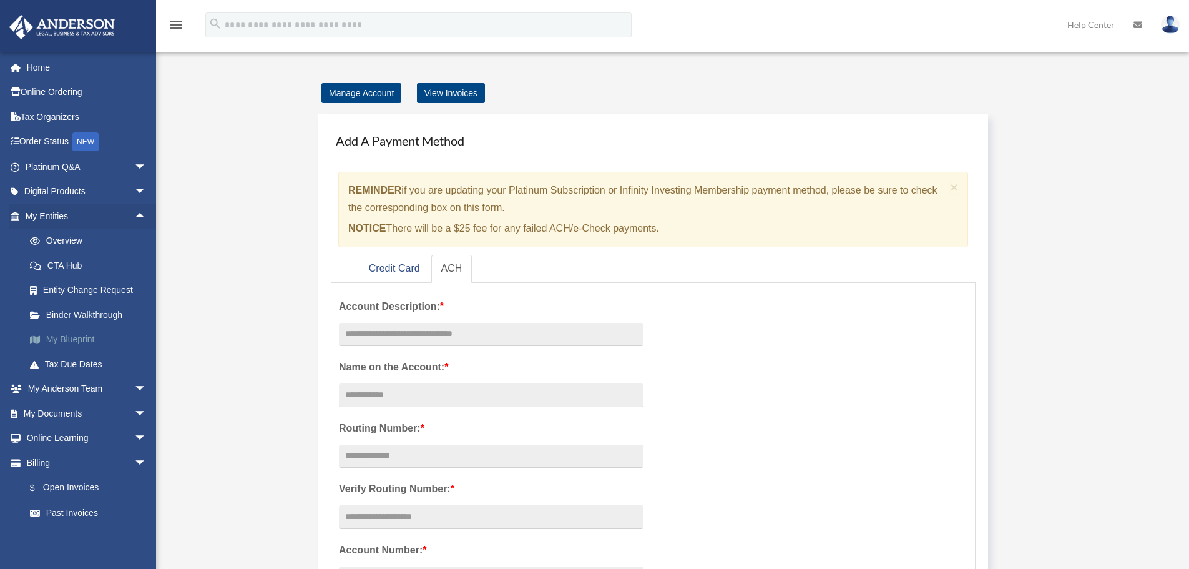
click at [68, 338] on link "My Blueprint" at bounding box center [91, 339] width 148 height 25
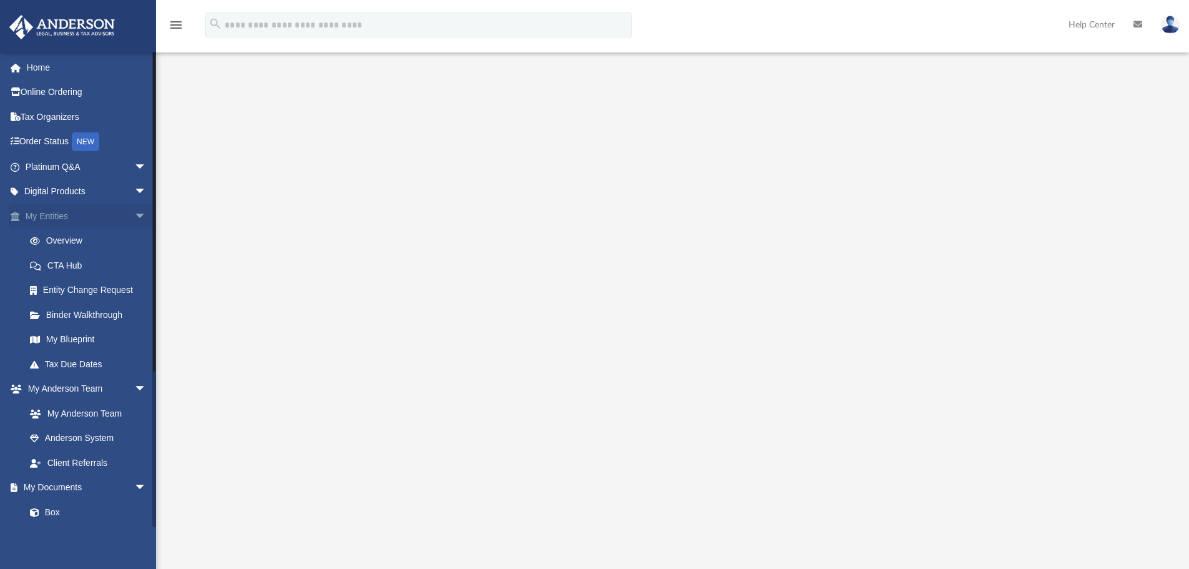
click at [134, 215] on span "arrow_drop_down" at bounding box center [146, 216] width 25 height 26
click at [114, 263] on link "My Anderson Team" at bounding box center [91, 265] width 148 height 25
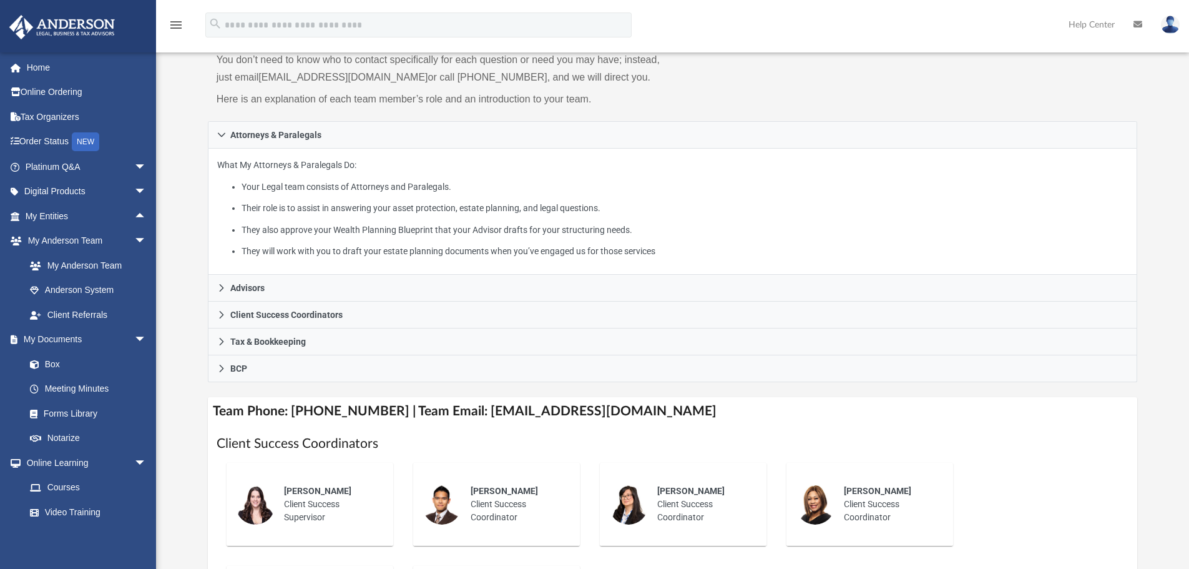
scroll to position [125, 0]
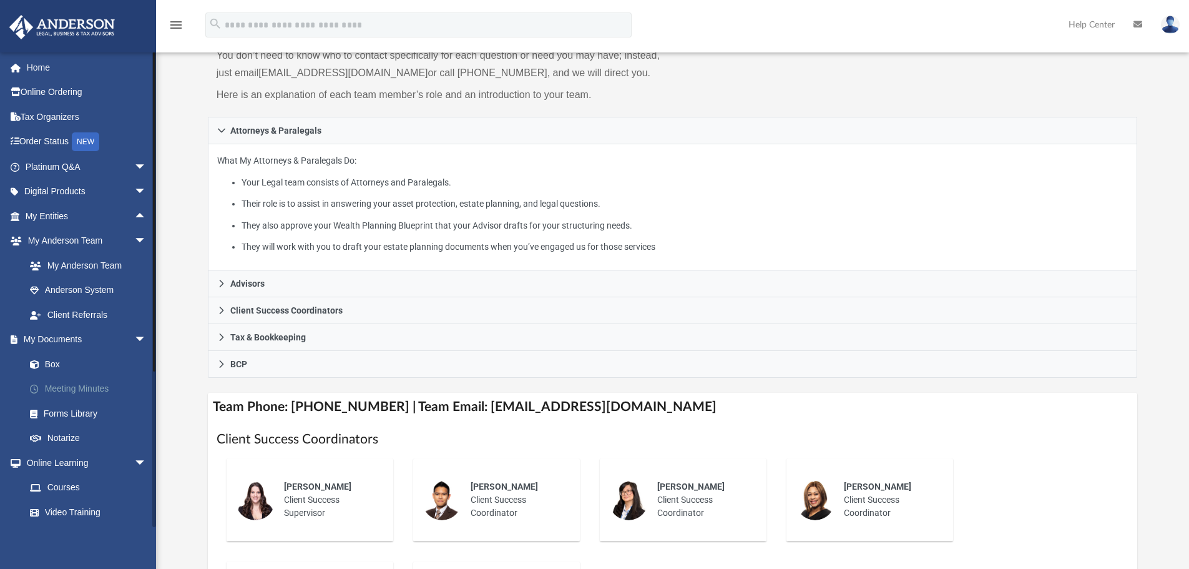
click at [90, 386] on link "Meeting Minutes" at bounding box center [91, 388] width 148 height 25
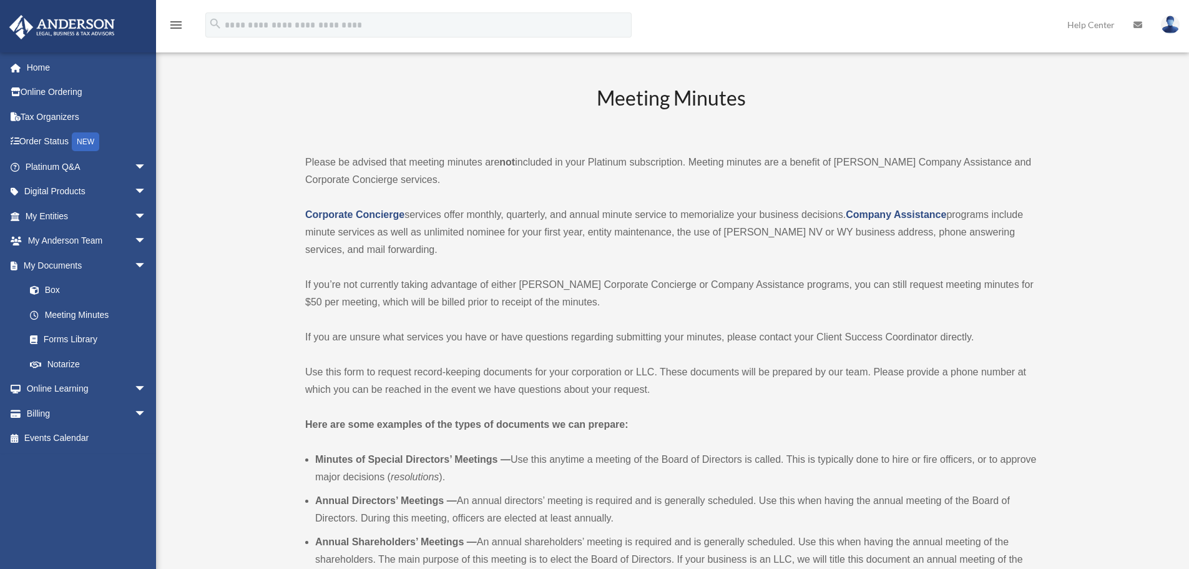
click at [1168, 20] on img at bounding box center [1170, 25] width 19 height 18
click at [45, 65] on link "Home" at bounding box center [87, 67] width 157 height 25
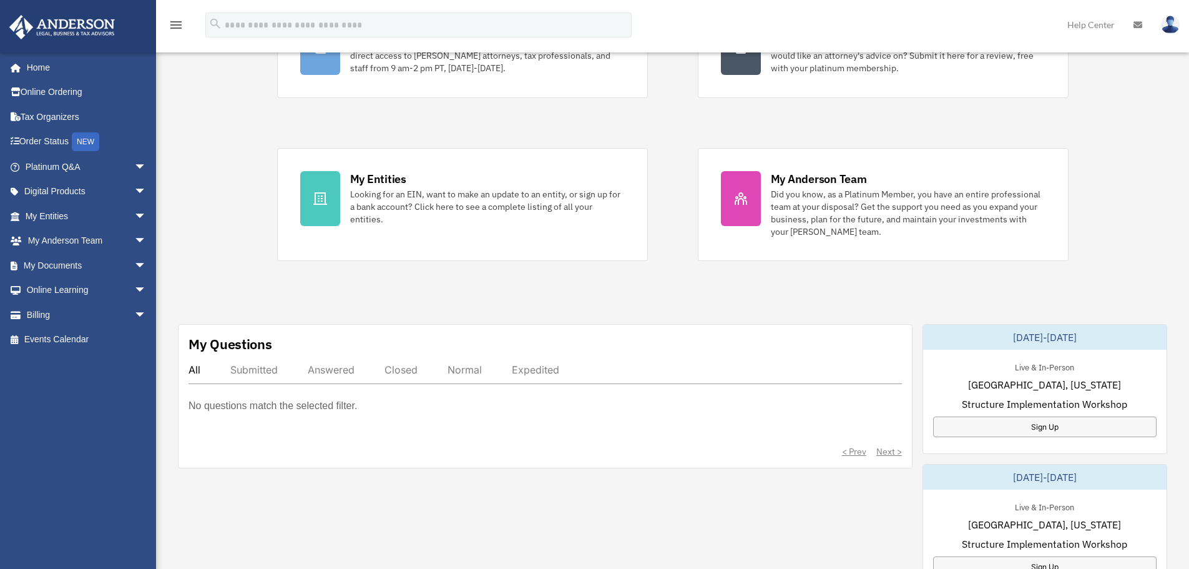
scroll to position [187, 0]
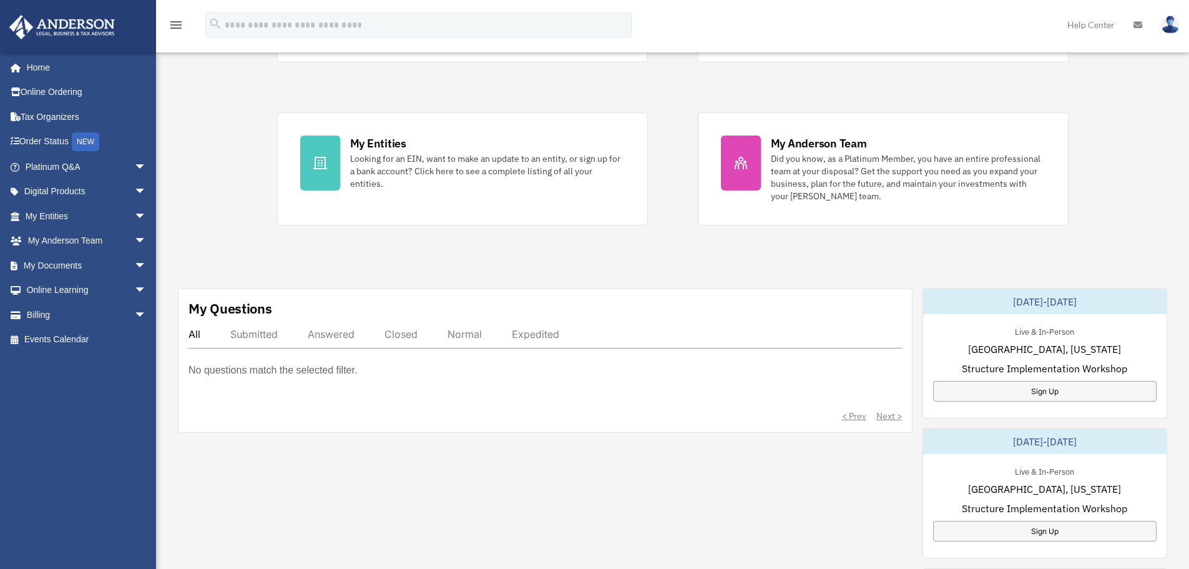
click at [240, 335] on div "Submitted" at bounding box center [253, 334] width 47 height 12
click at [217, 372] on p "No questions match the selected filter." at bounding box center [272, 369] width 168 height 17
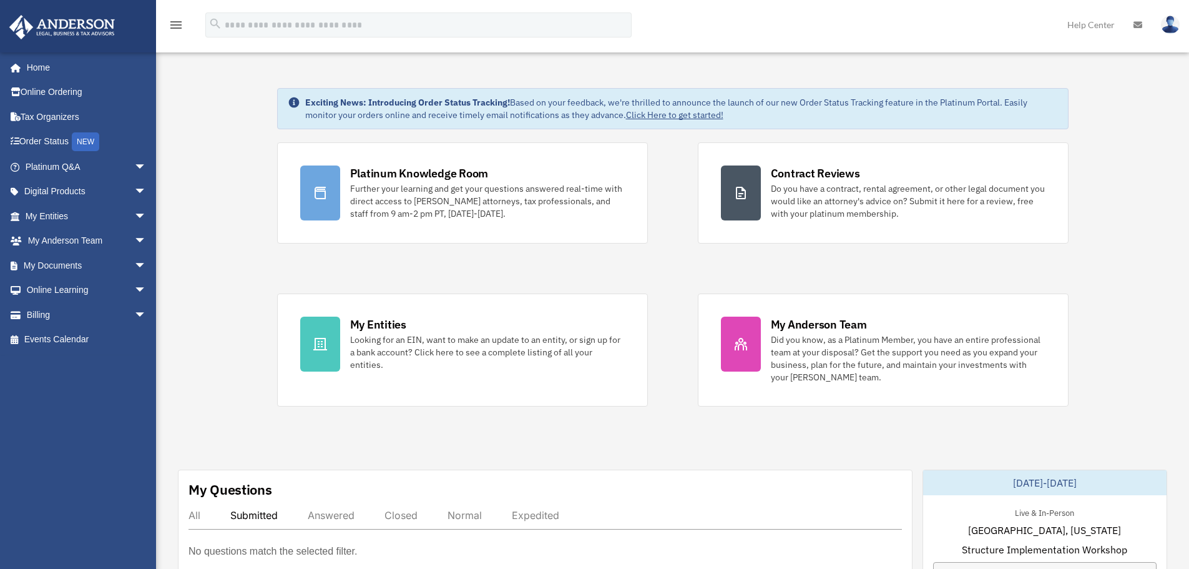
scroll to position [0, 0]
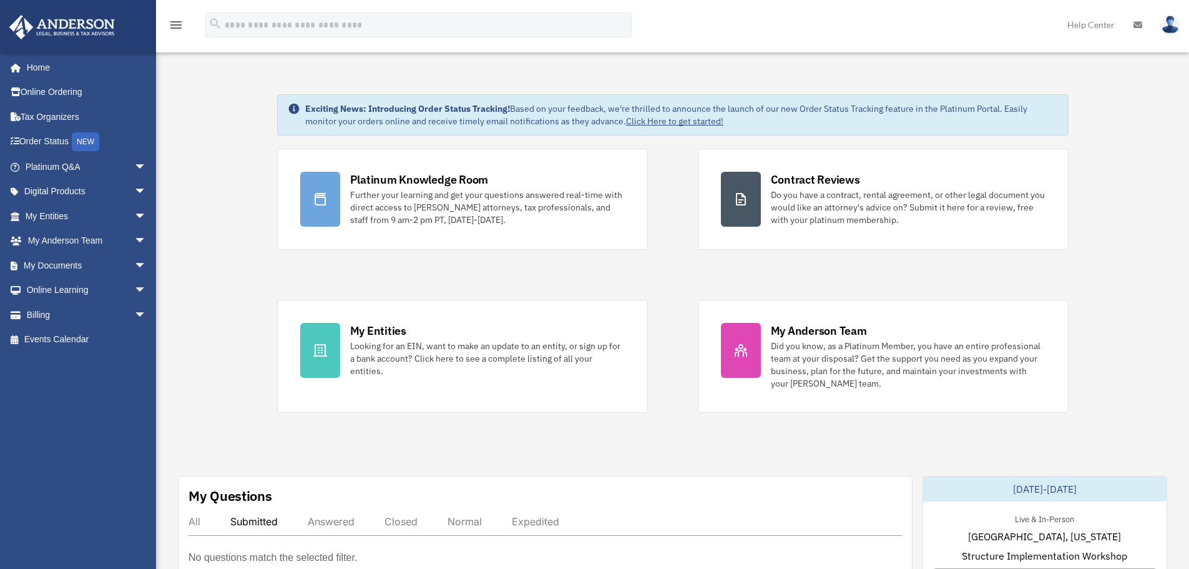
drag, startPoint x: 942, startPoint y: 12, endPoint x: 1190, endPoint y: 9, distance: 248.4
click at [964, 5] on div "menu search Site Menu add [EMAIL_ADDRESS][DOMAIN_NAME] My Profile Reset Passwor…" at bounding box center [594, 26] width 1189 height 52
click at [1173, 21] on img at bounding box center [1170, 25] width 19 height 18
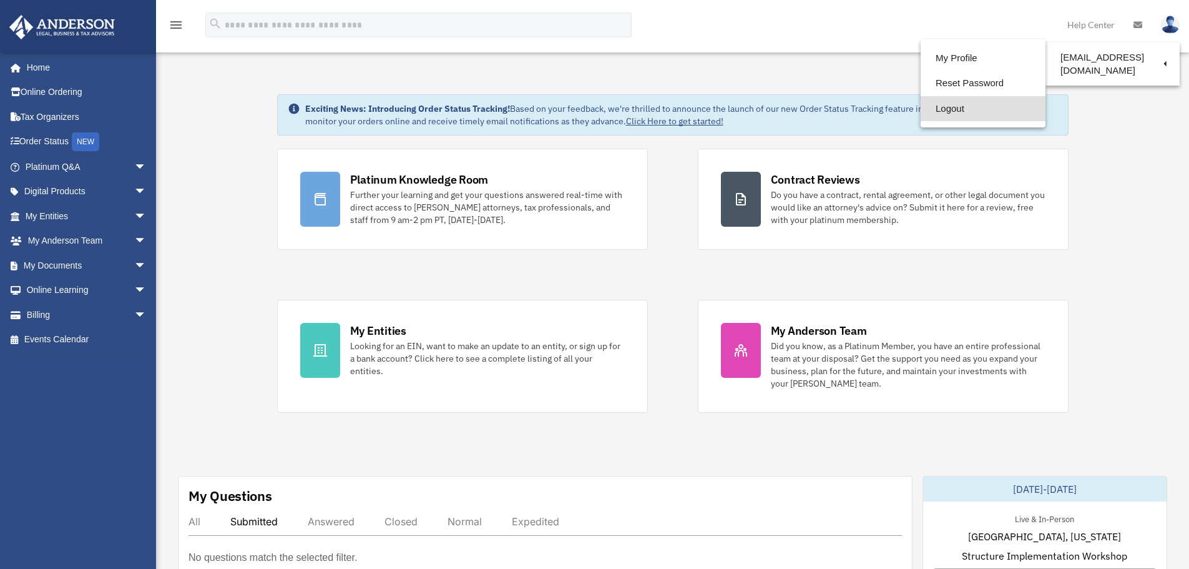
click at [929, 107] on link "Logout" at bounding box center [983, 109] width 125 height 26
